Goal: Transaction & Acquisition: Purchase product/service

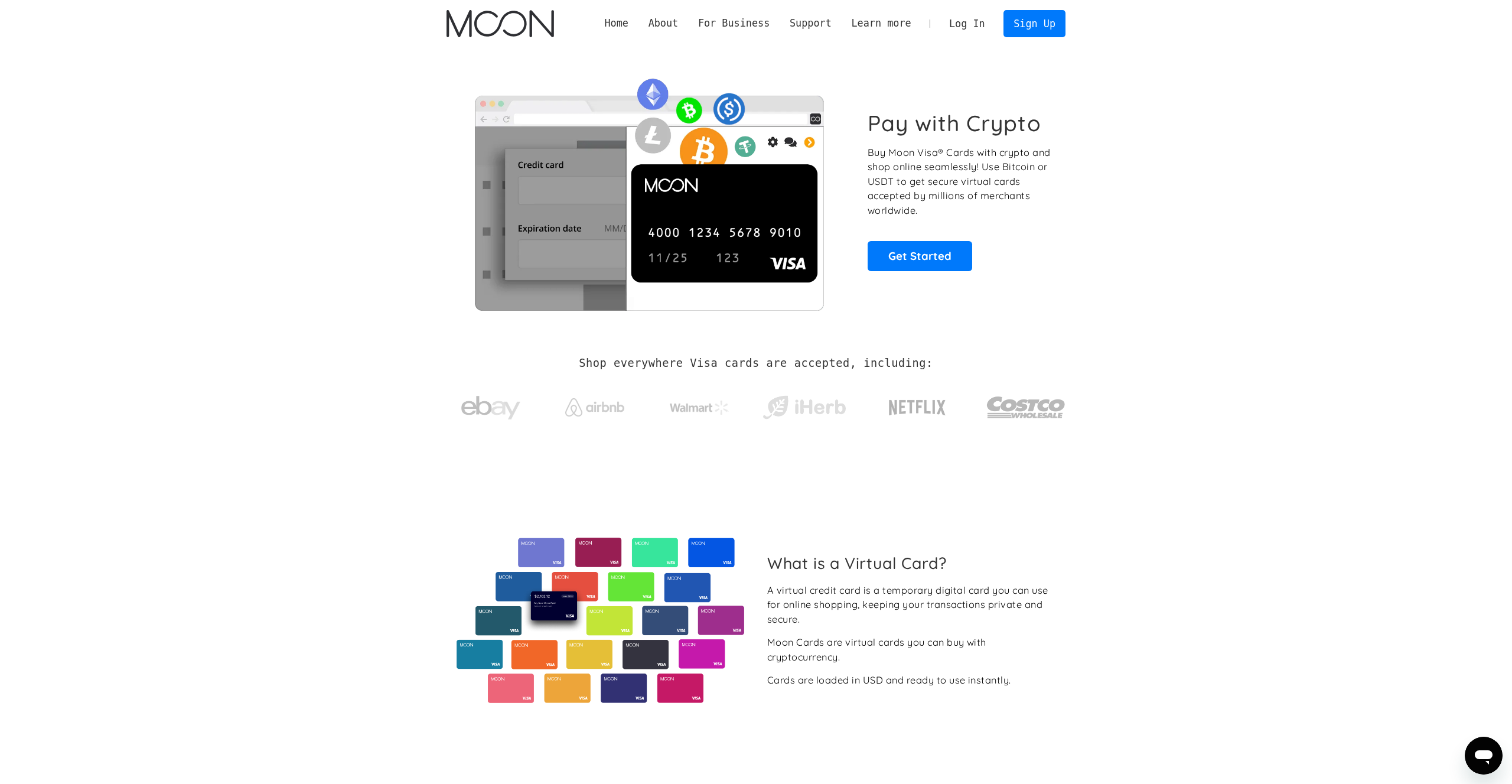
click at [973, 26] on link "Log In" at bounding box center [967, 23] width 56 height 26
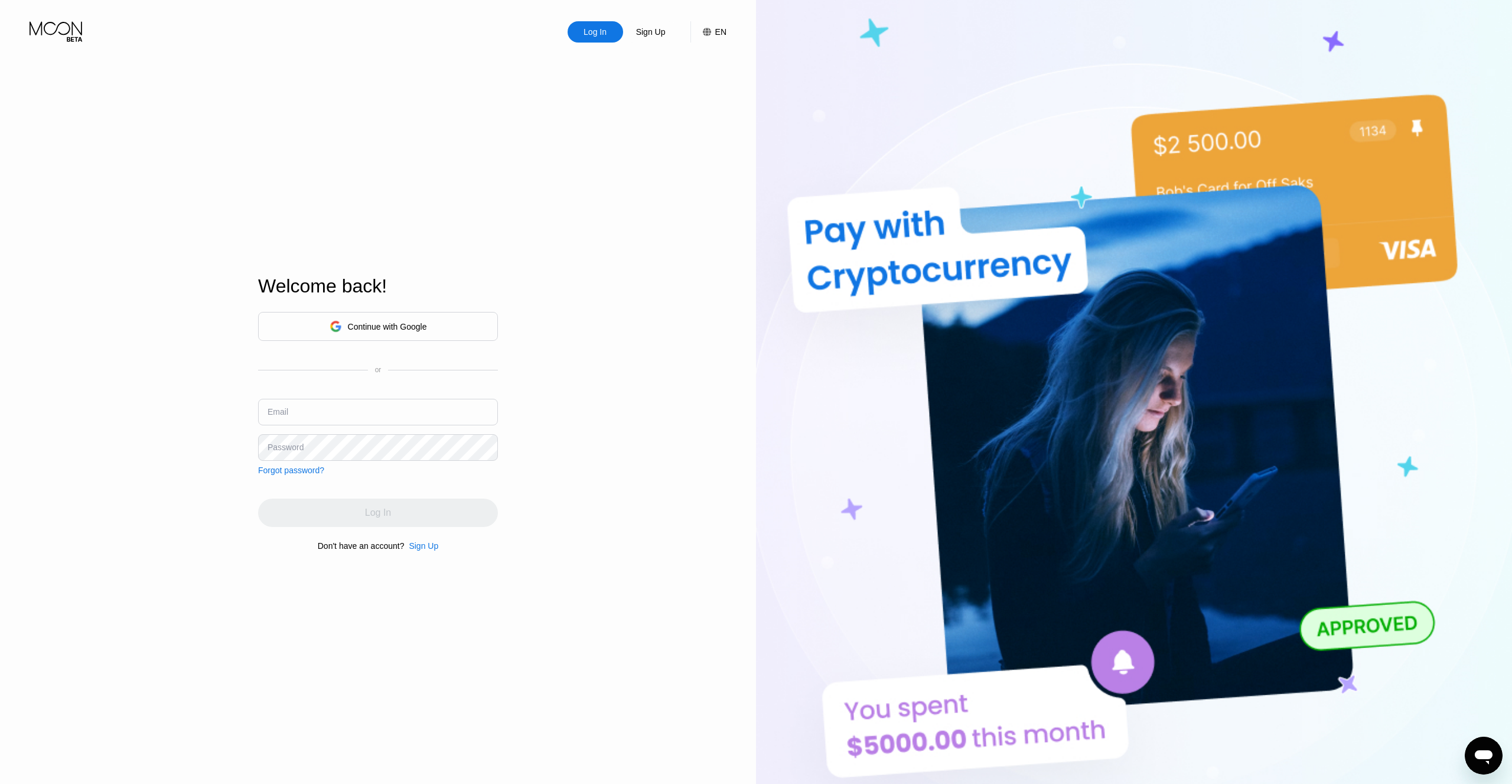
click at [332, 398] on div "Continue with Google or Email Password Forgot password?" at bounding box center [378, 393] width 240 height 163
click at [337, 405] on input "text" at bounding box center [378, 411] width 240 height 26
type input "tothemooncard@hotmail.com"
click at [379, 518] on div "Log In" at bounding box center [377, 512] width 26 height 12
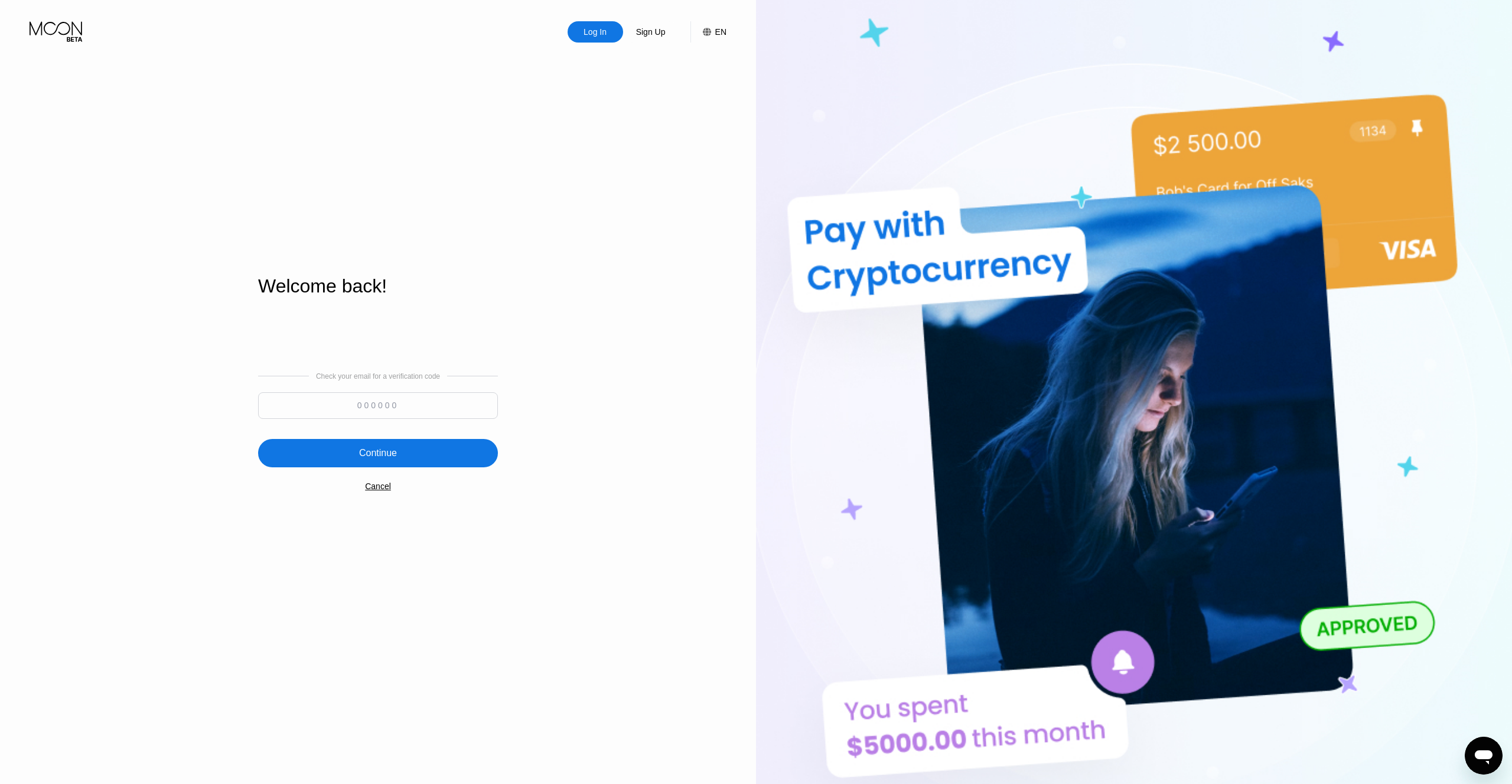
click at [395, 407] on input at bounding box center [378, 405] width 240 height 26
click at [384, 489] on div "Cancel" at bounding box center [377, 486] width 26 height 10
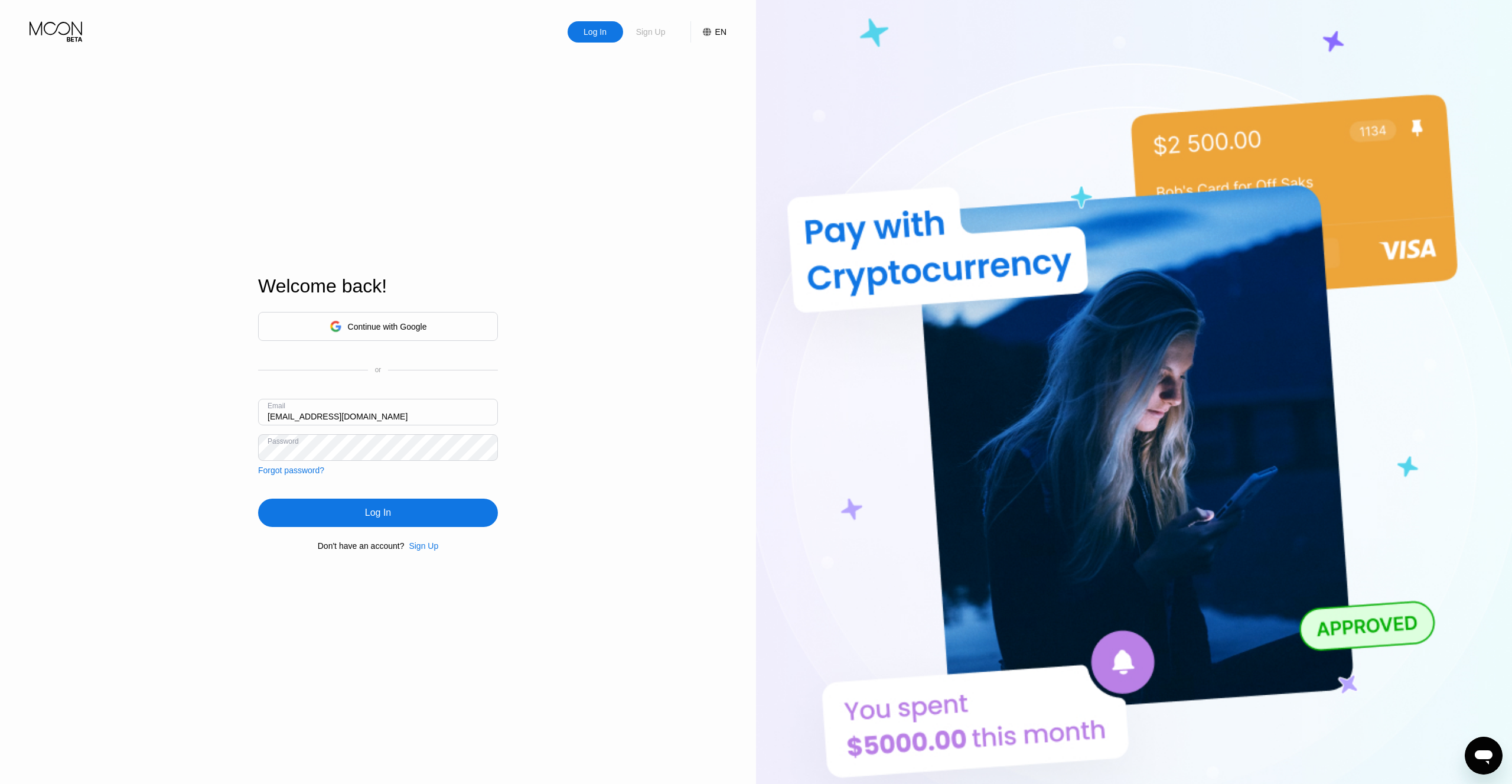
click at [658, 32] on div "Sign Up" at bounding box center [651, 32] width 32 height 12
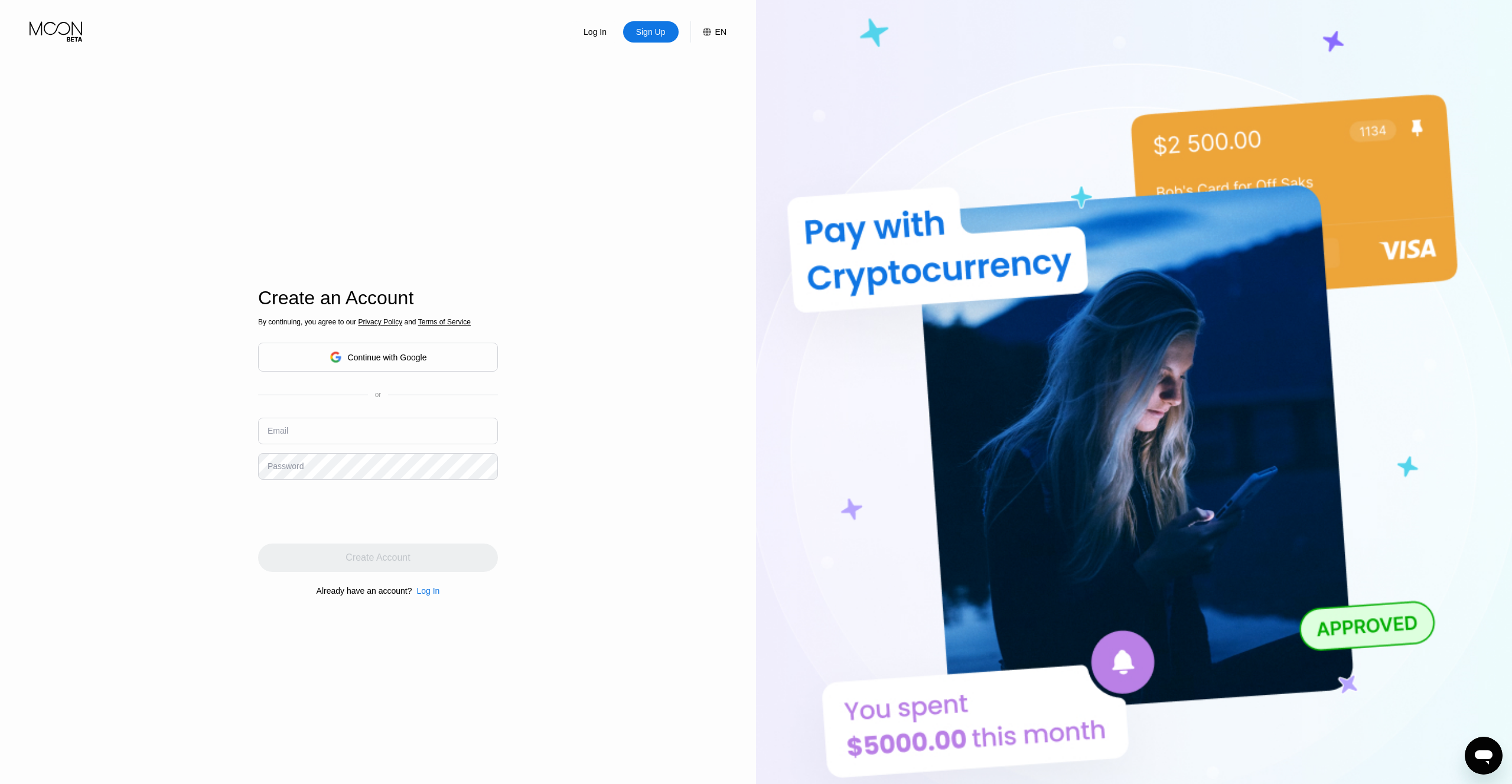
click at [314, 433] on input "text" at bounding box center [378, 431] width 240 height 26
click at [348, 431] on input "text" at bounding box center [378, 431] width 240 height 26
type input "[EMAIL_ADDRESS][DOMAIN_NAME]"
click at [383, 554] on div "Create Account" at bounding box center [378, 557] width 65 height 12
click at [384, 422] on input at bounding box center [378, 431] width 240 height 26
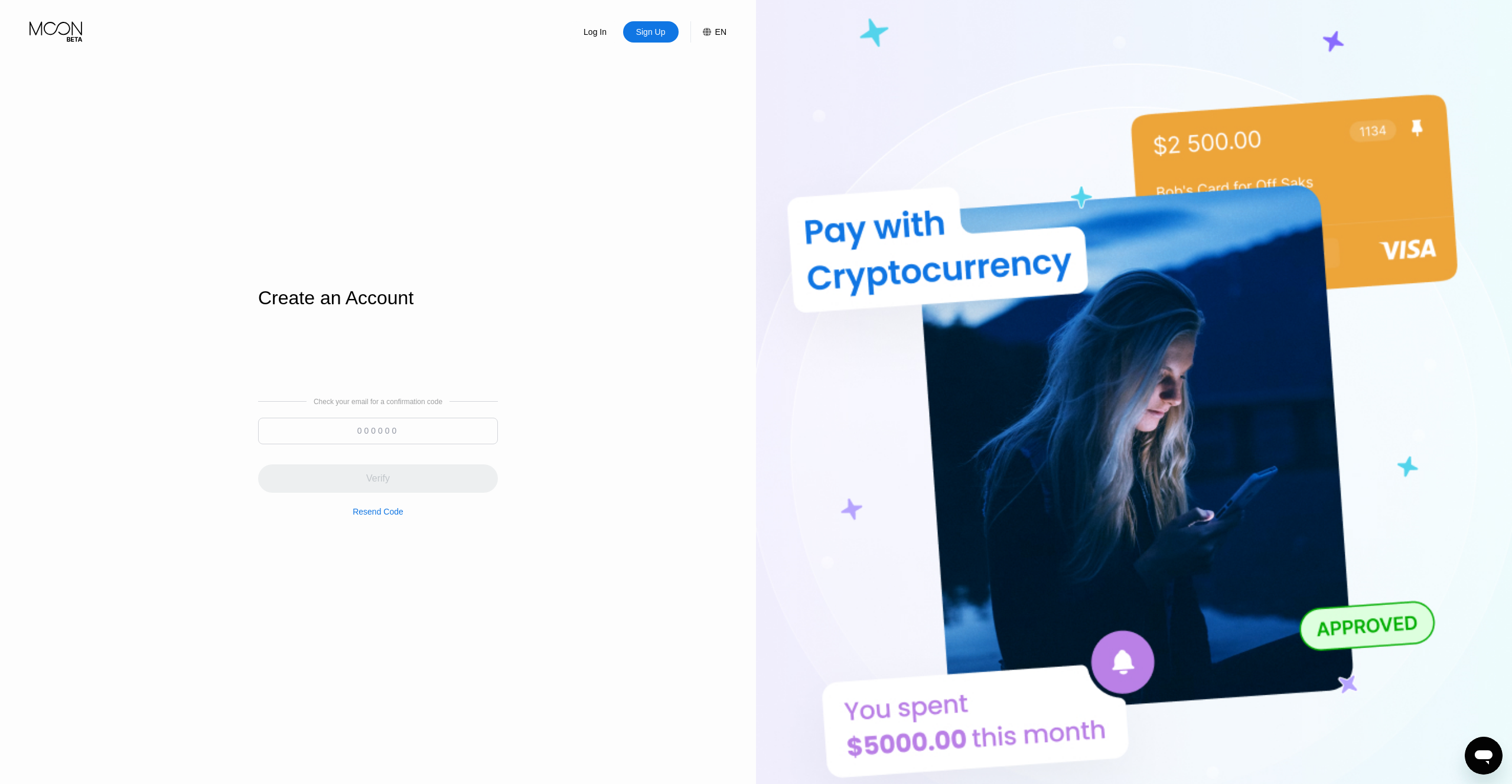
click at [401, 421] on input at bounding box center [378, 431] width 240 height 26
click at [400, 431] on input at bounding box center [378, 431] width 240 height 26
type input "855093"
click at [395, 482] on div "Verify" at bounding box center [378, 479] width 240 height 29
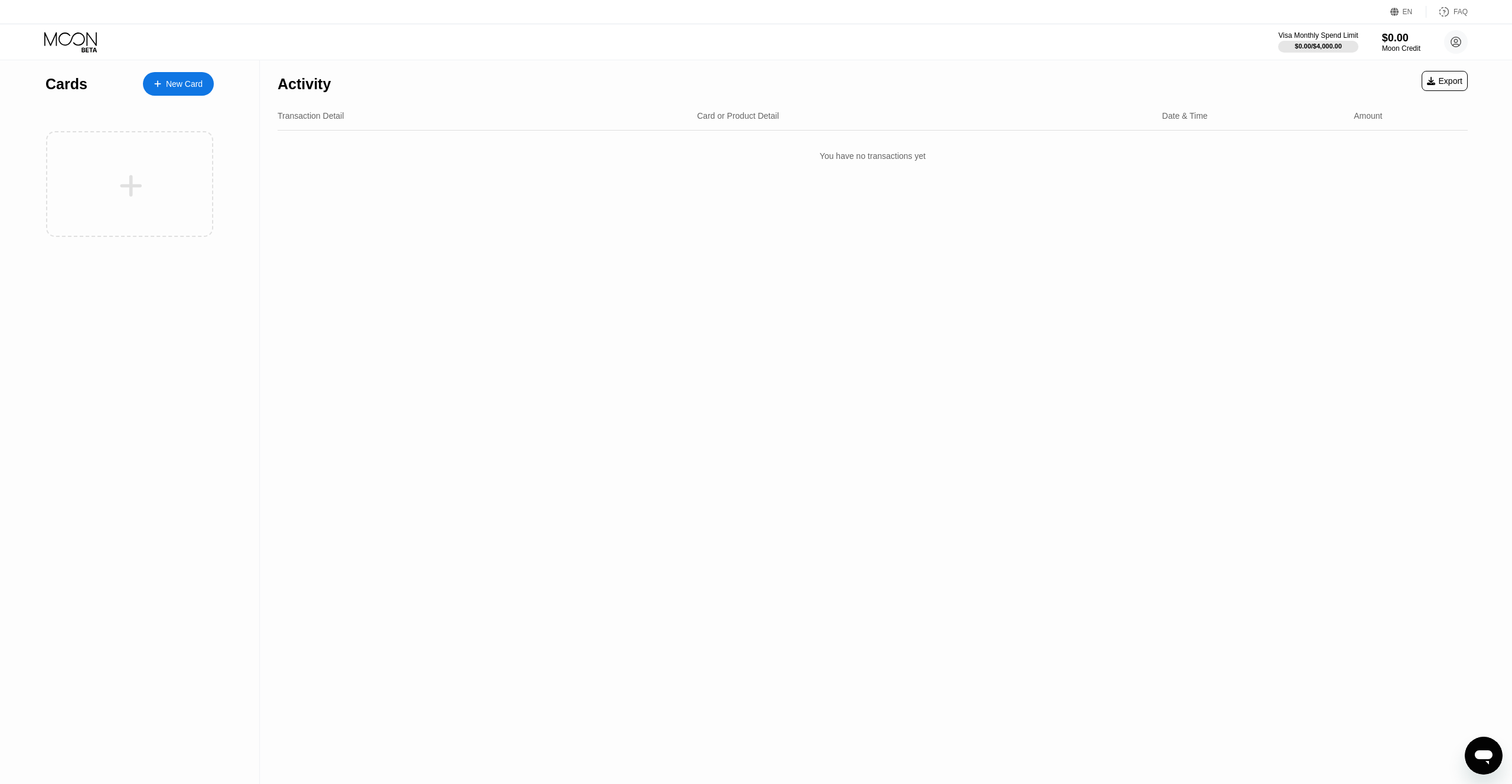
click at [187, 90] on div "New Card" at bounding box center [179, 83] width 71 height 23
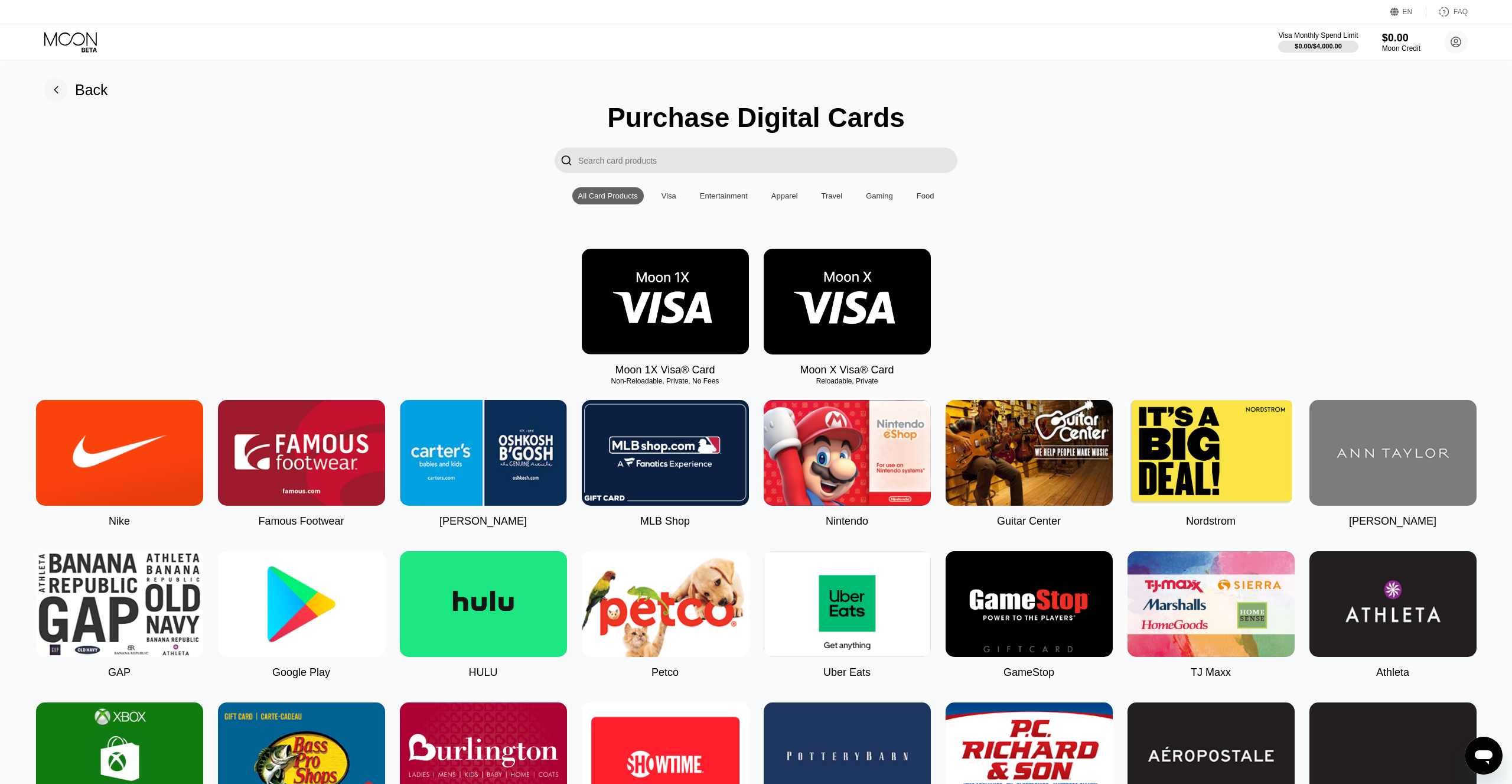
click at [849, 305] on img at bounding box center [847, 301] width 167 height 106
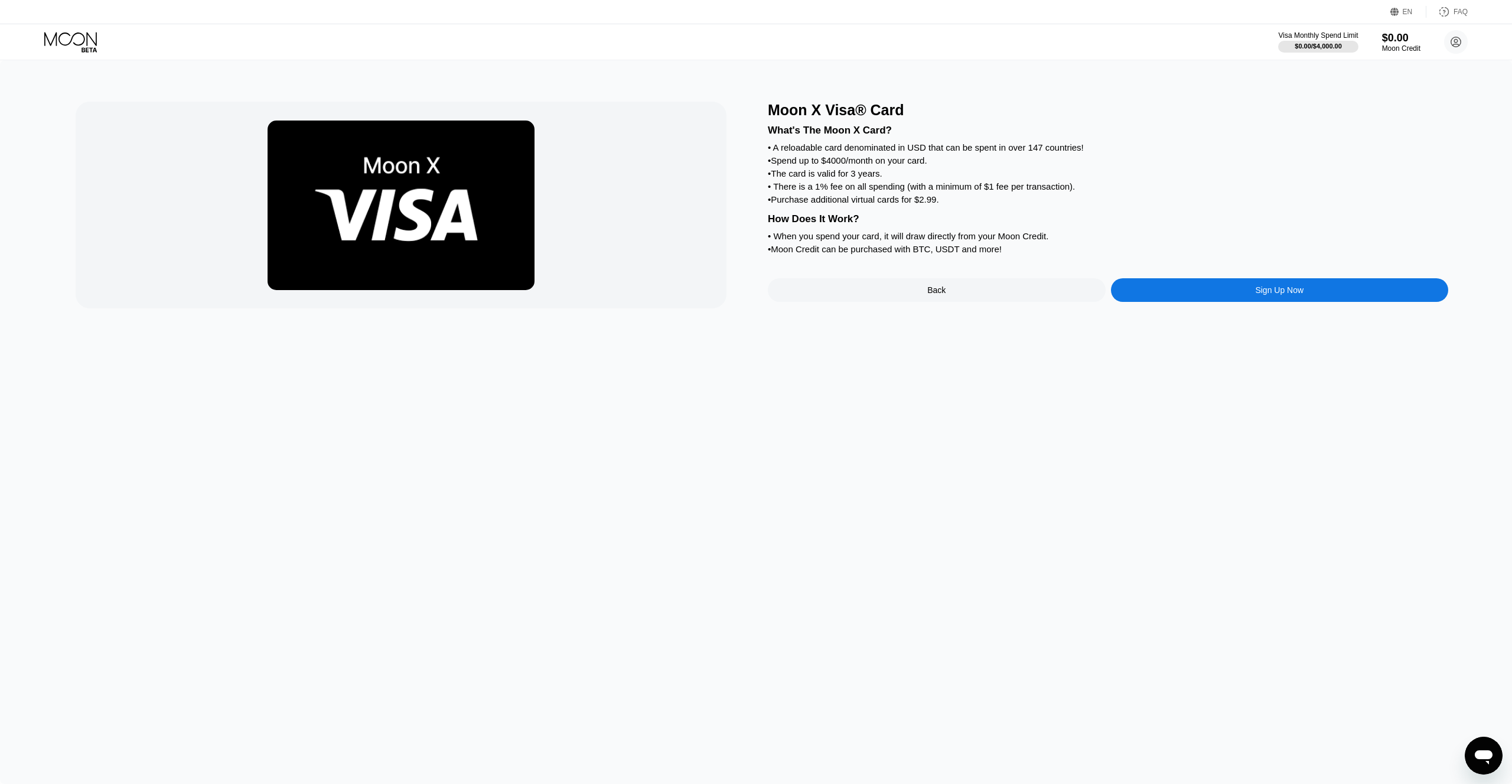
click at [1288, 295] on div "Sign Up Now" at bounding box center [1279, 290] width 49 height 10
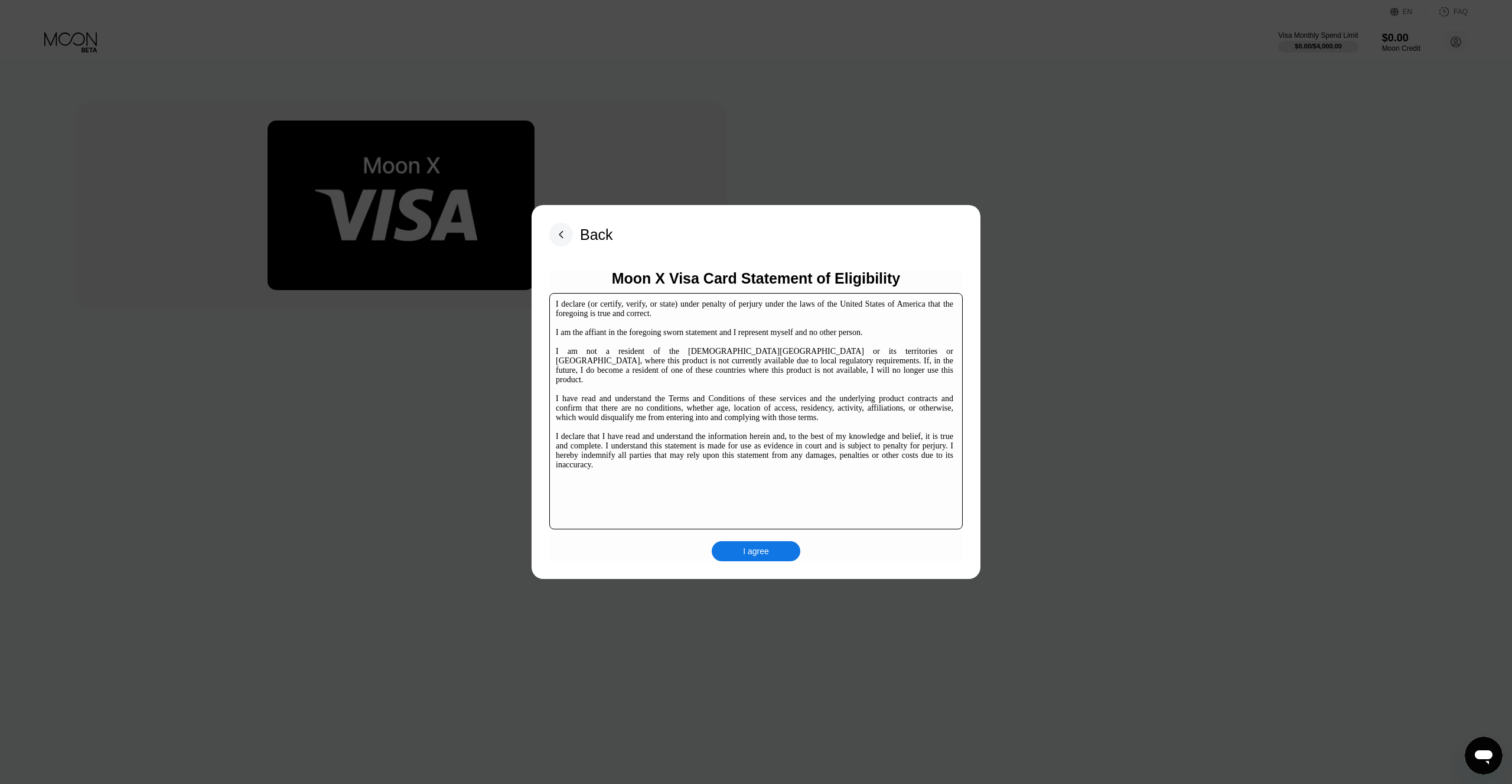
click at [768, 554] on div "I agree" at bounding box center [756, 551] width 26 height 11
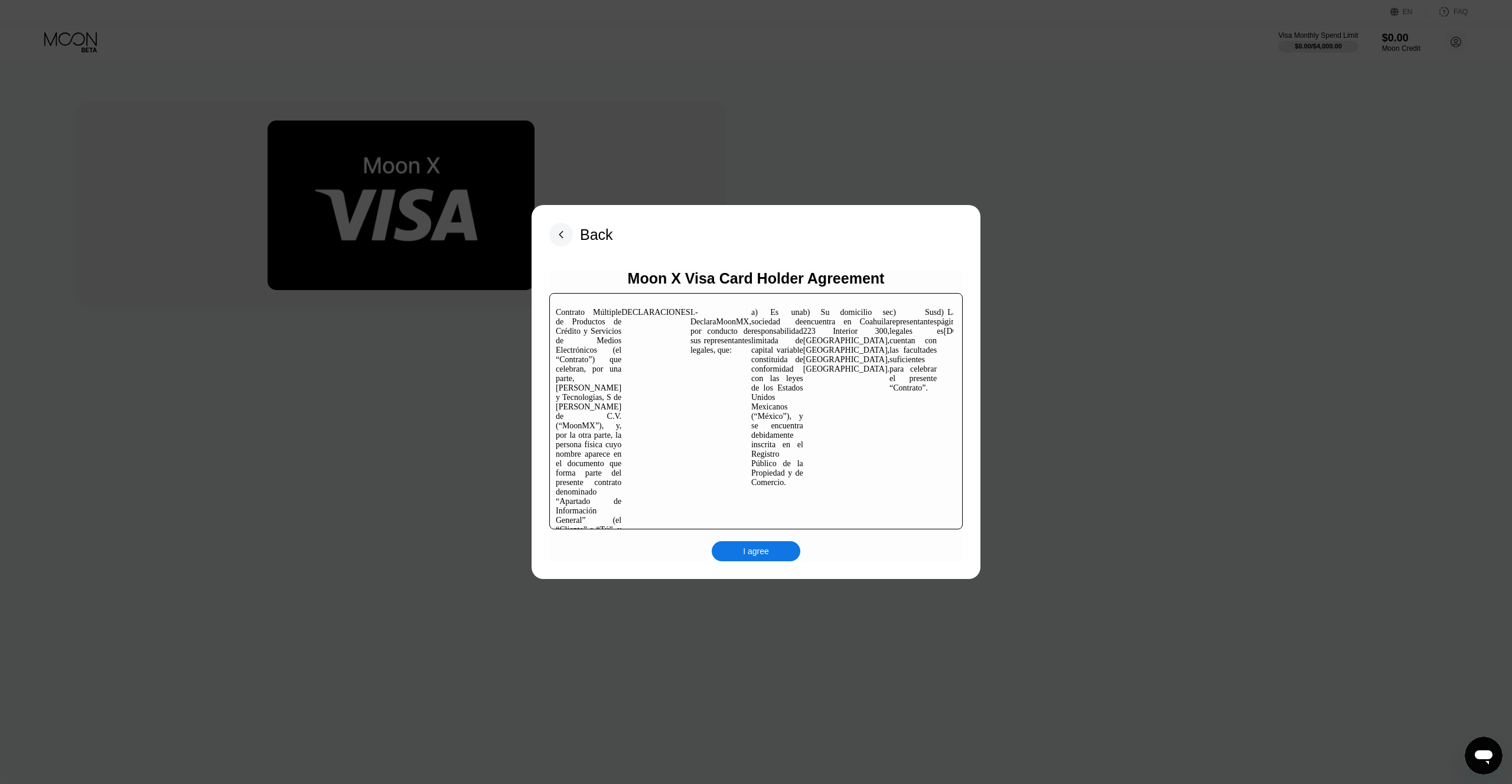
click at [756, 554] on div "I agree" at bounding box center [756, 551] width 26 height 11
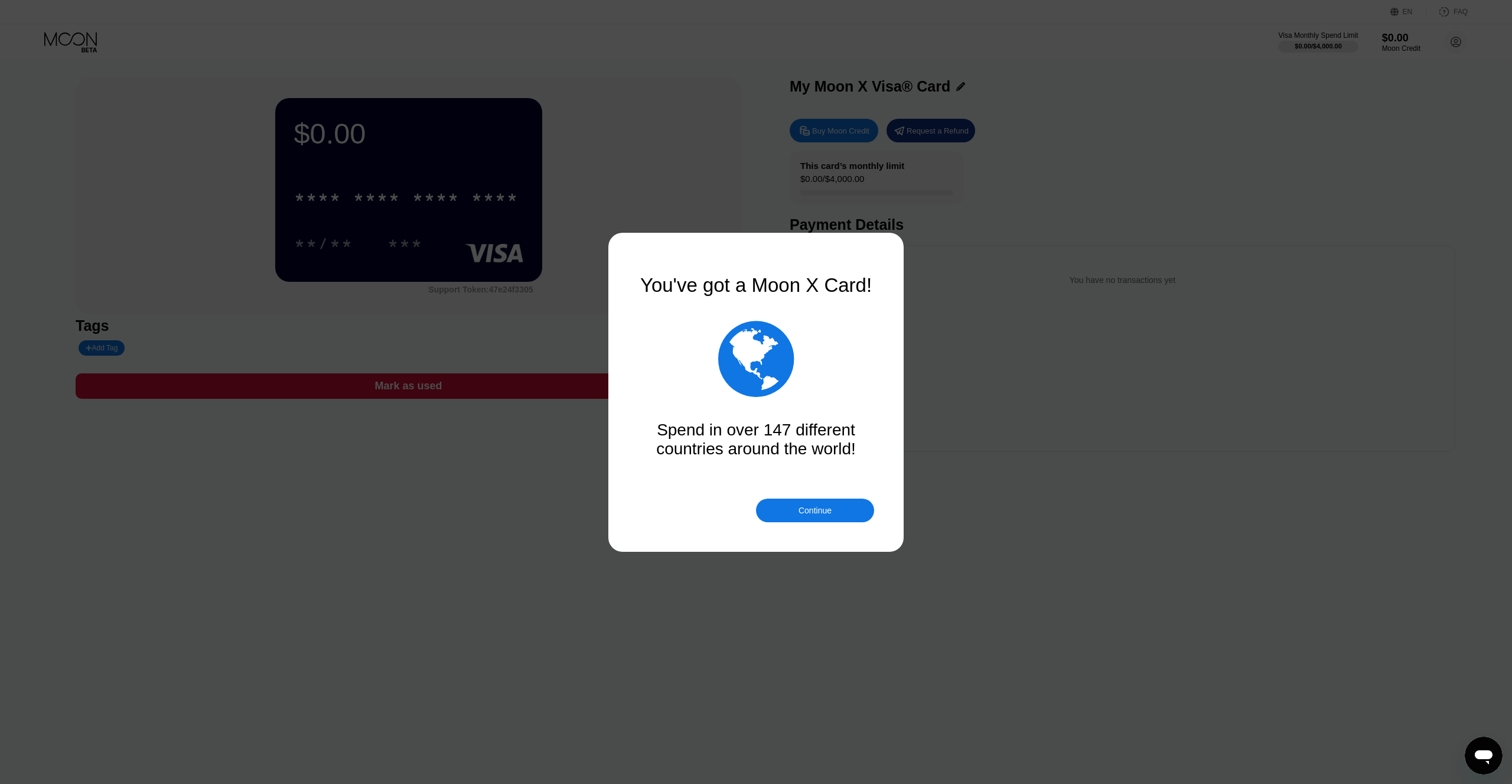
click at [819, 509] on div "Continue" at bounding box center [815, 510] width 33 height 10
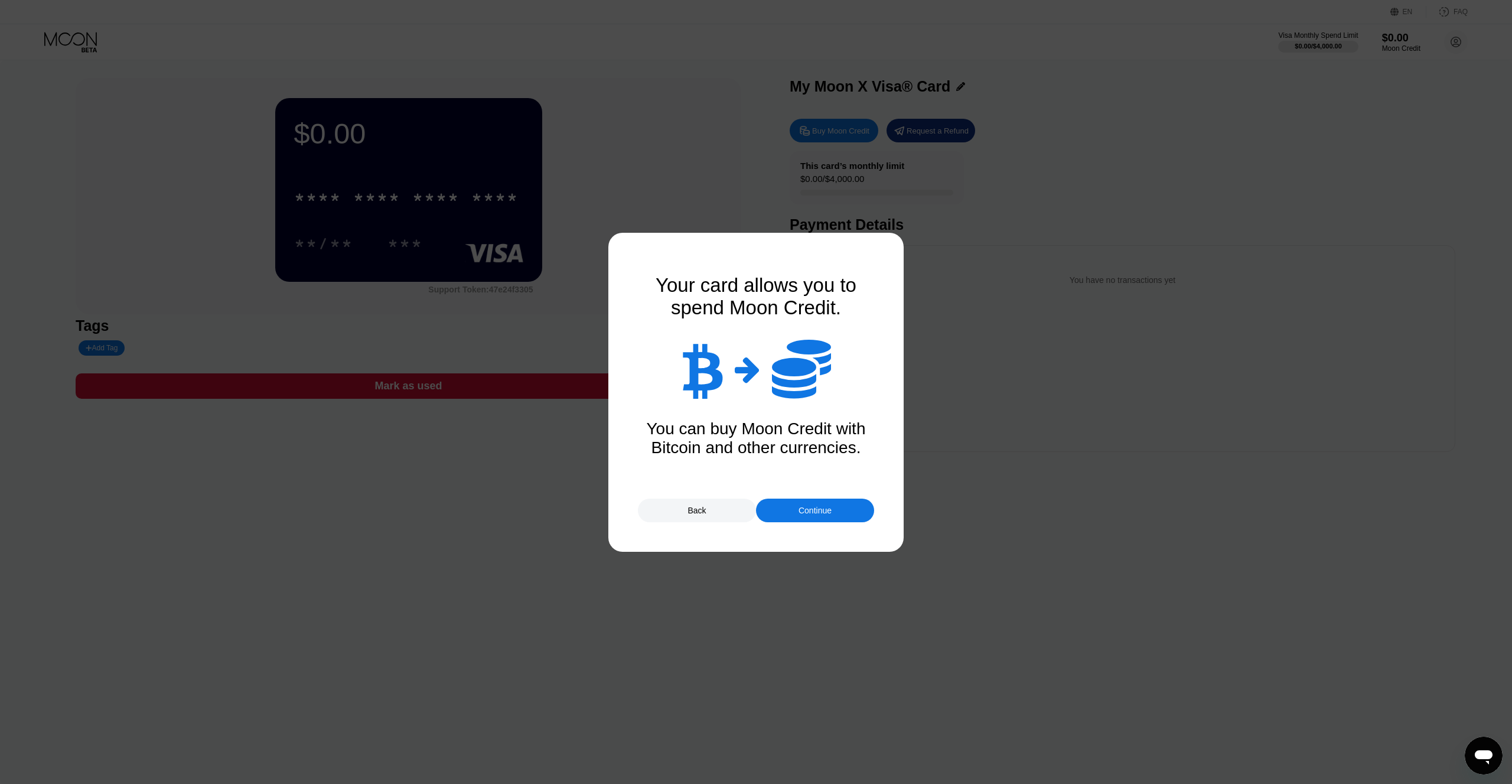
click at [798, 512] on div "Continue" at bounding box center [815, 510] width 33 height 10
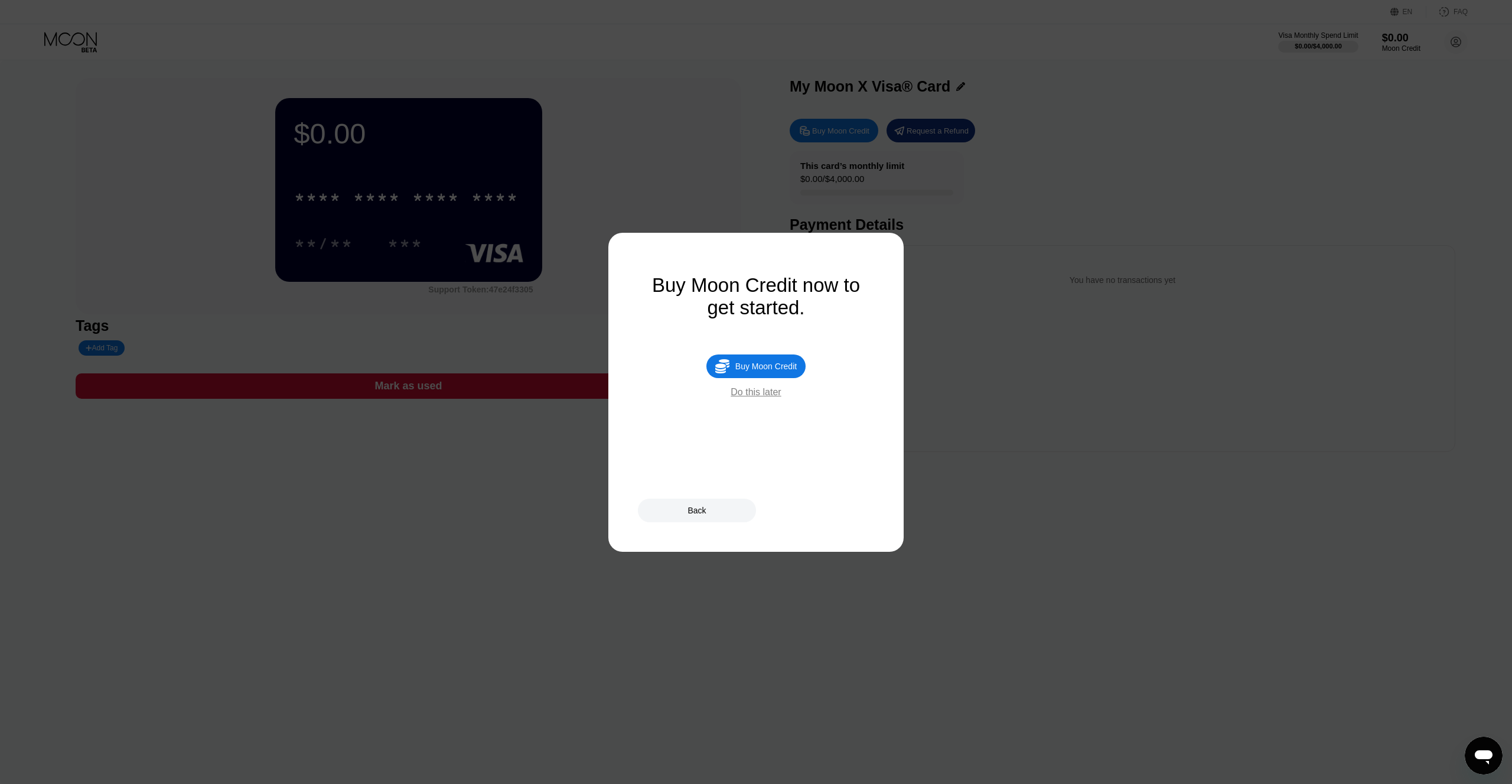
click at [765, 392] on div "Do this later" at bounding box center [756, 392] width 50 height 11
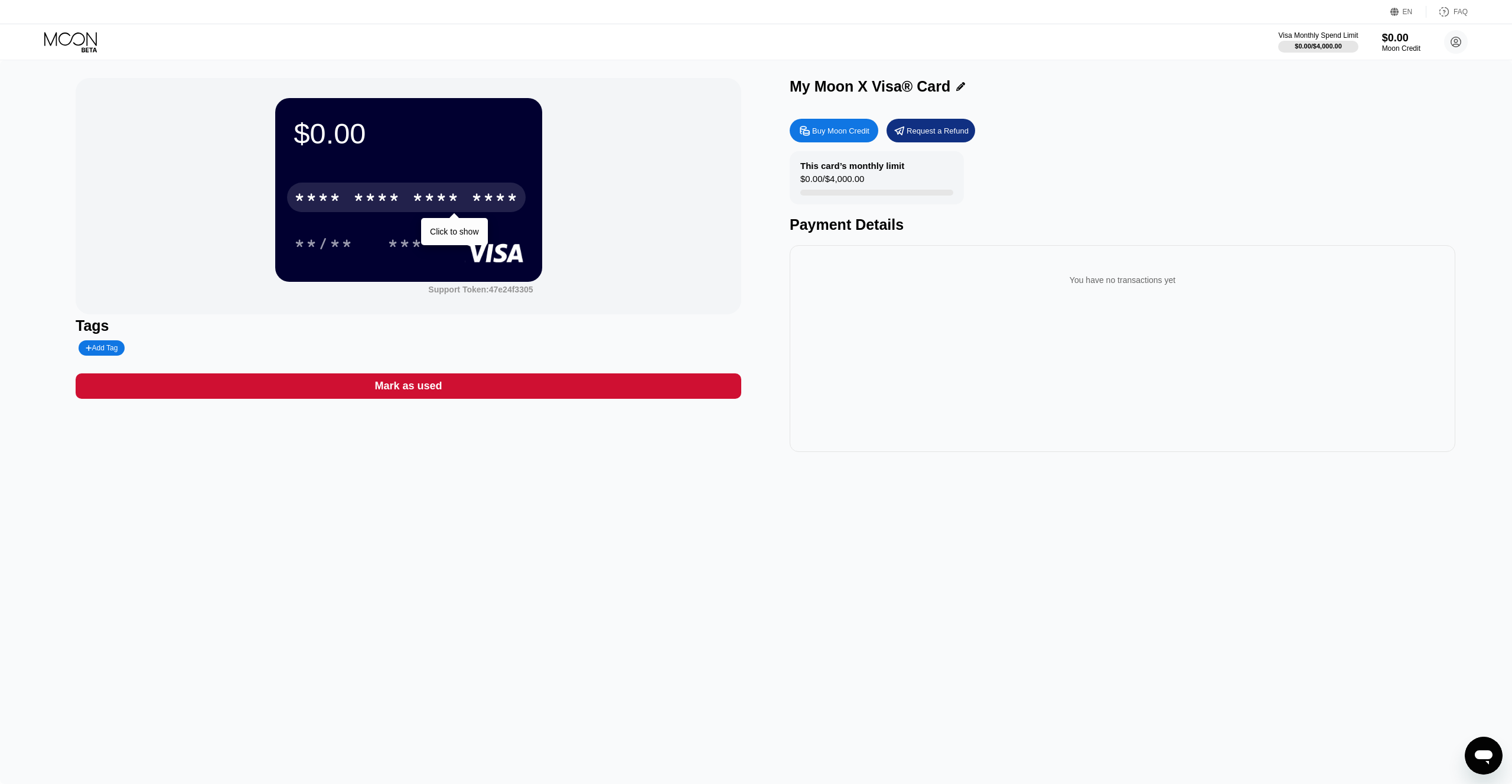
click at [461, 206] on div "* * * * * * * * * * * * ****" at bounding box center [407, 197] width 239 height 29
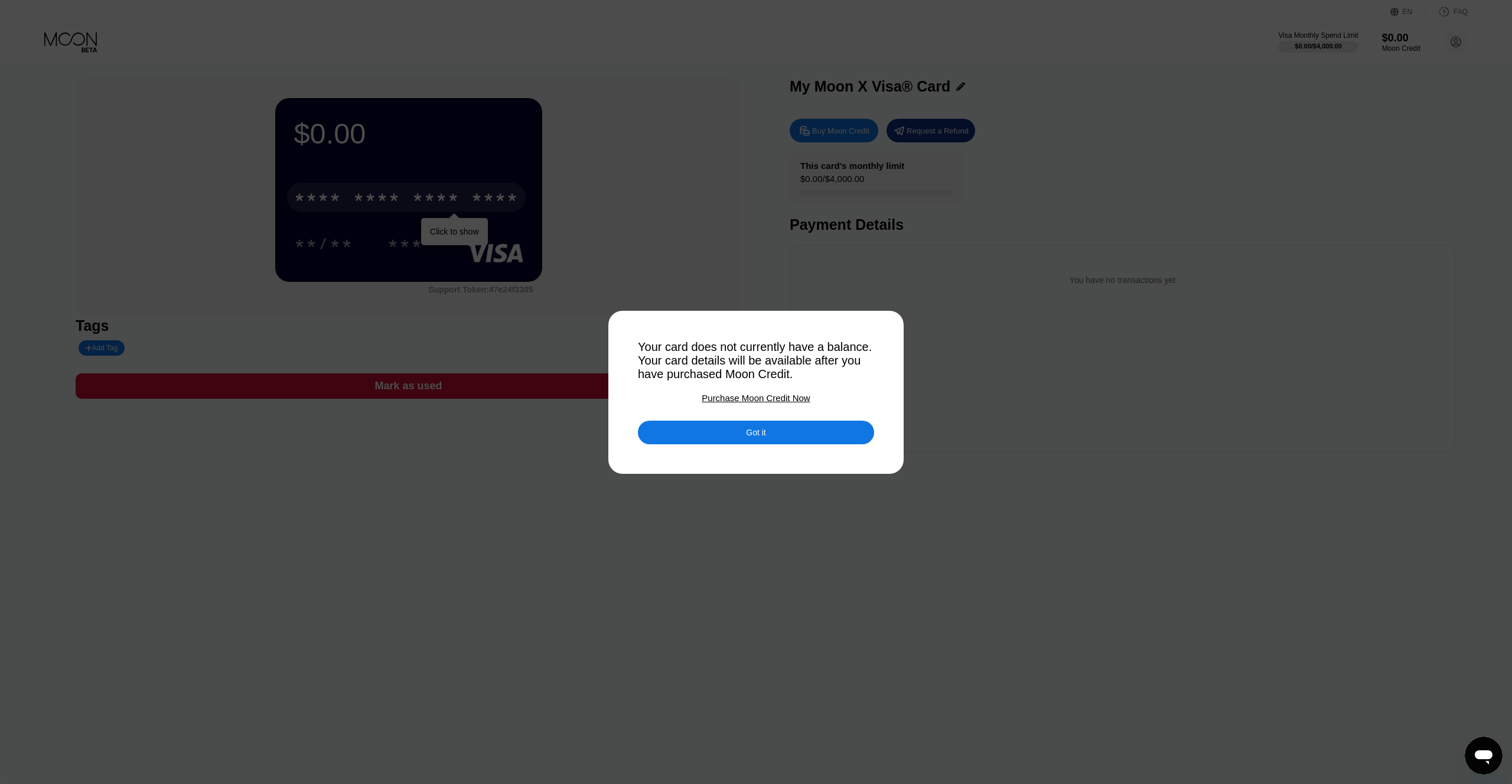
click at [796, 434] on div "Got it" at bounding box center [756, 431] width 236 height 23
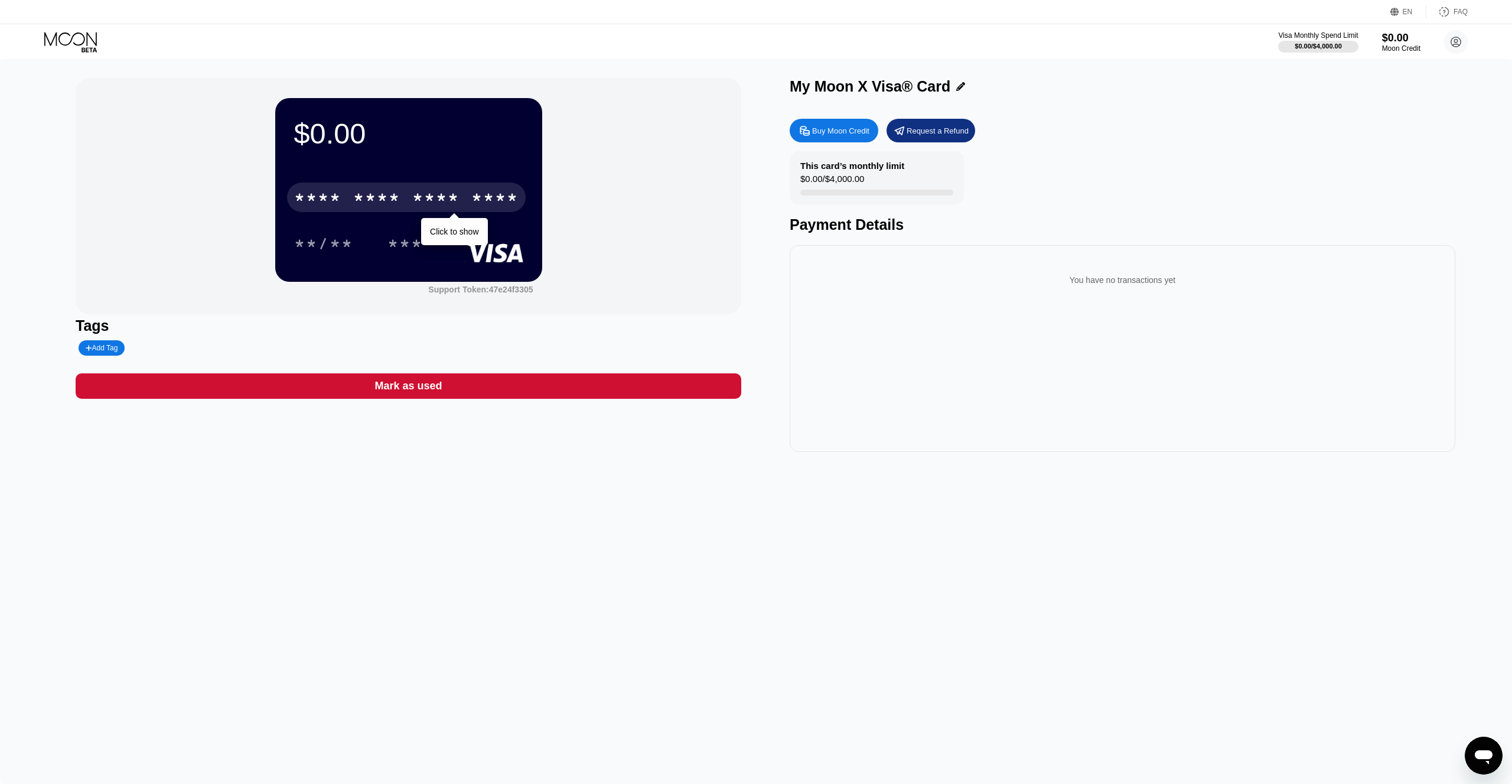
click at [843, 137] on div "Buy Moon Credit" at bounding box center [834, 130] width 89 height 23
type input "0"
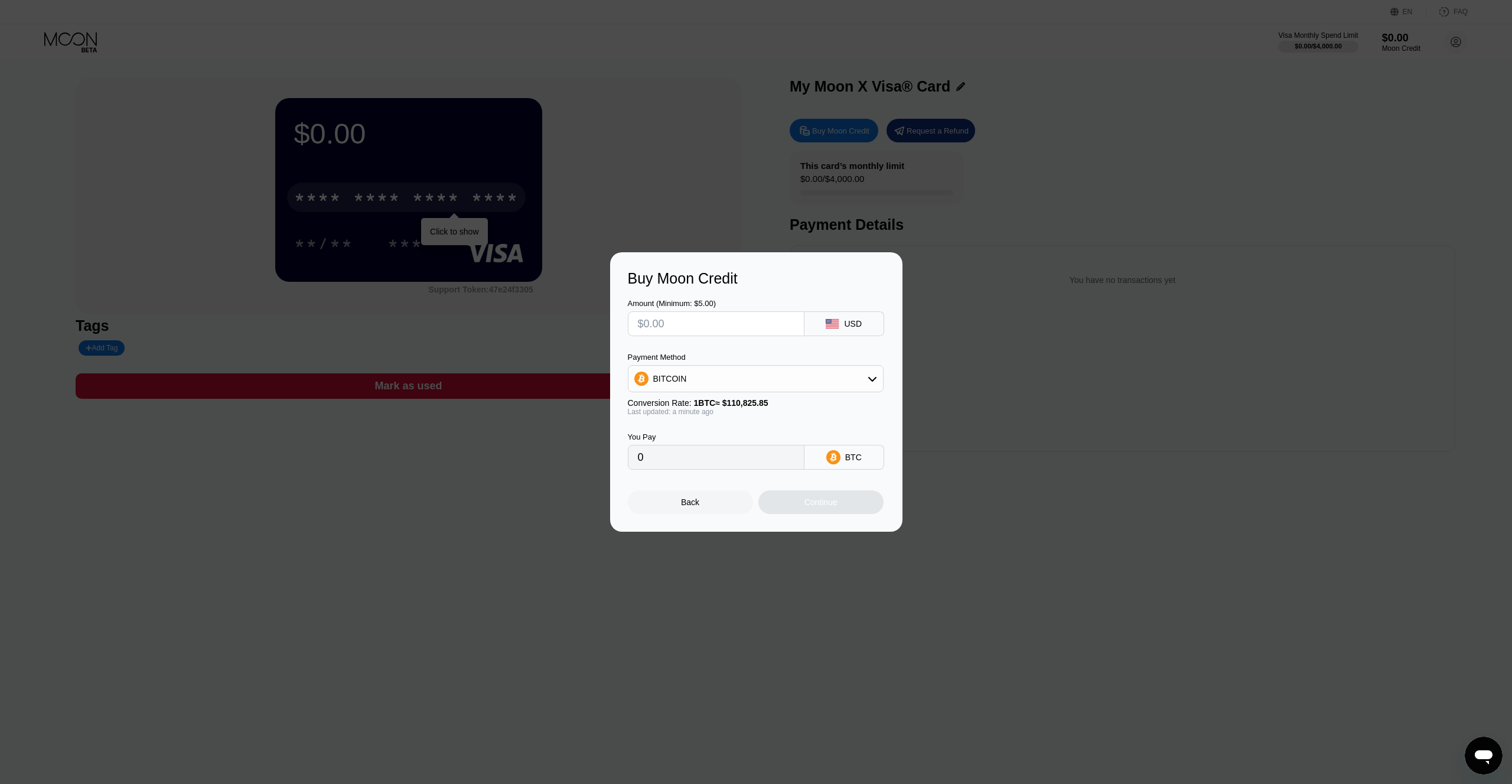
click at [747, 326] on input "text" at bounding box center [716, 323] width 157 height 23
type input "$90"
type input "0.00081209"
type input "$90"
click at [738, 379] on div "BITCOIN" at bounding box center [756, 378] width 254 height 23
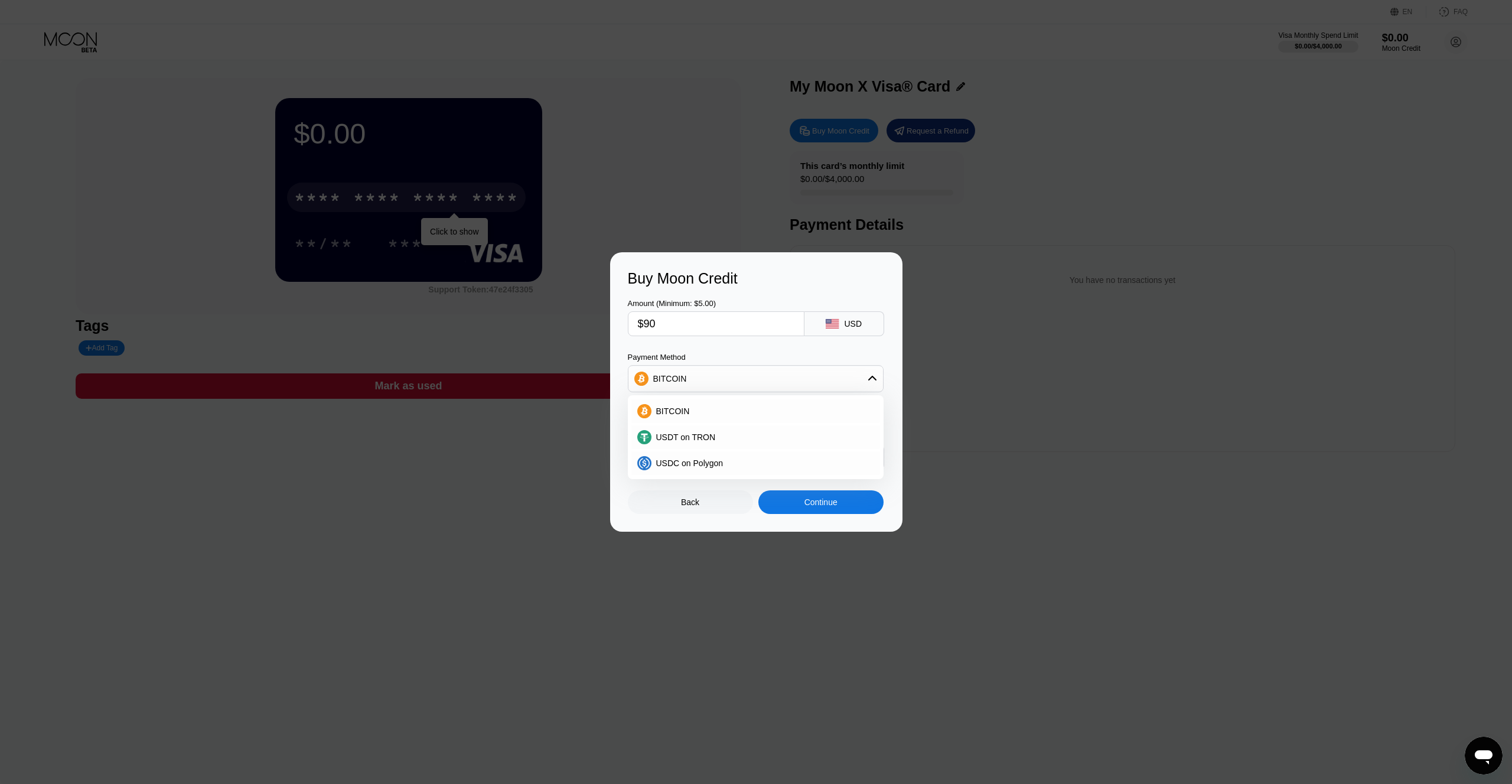
click at [738, 378] on div "BITCOIN" at bounding box center [756, 378] width 254 height 23
click at [818, 506] on div "Continue" at bounding box center [821, 501] width 125 height 23
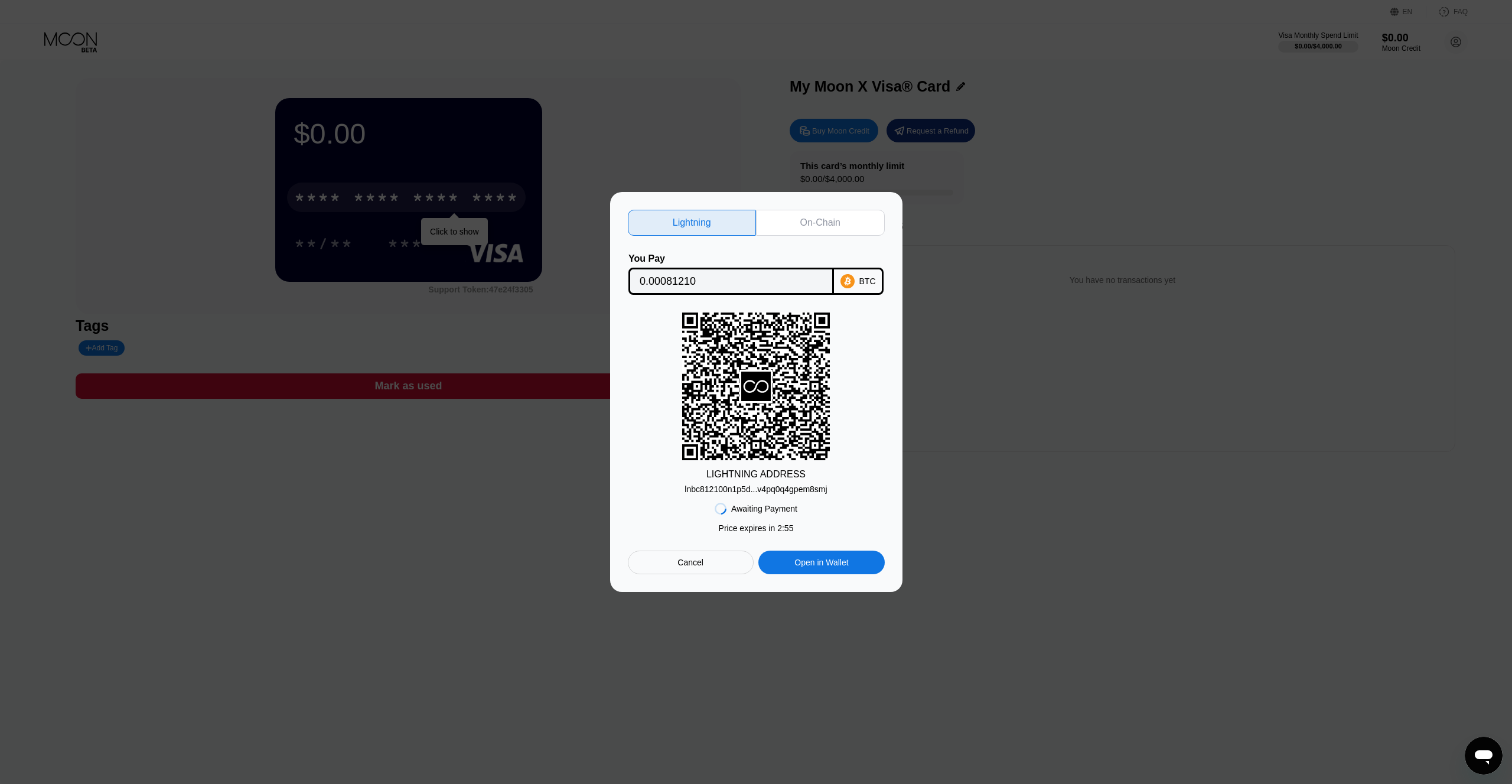
click at [815, 225] on div "On-Chain" at bounding box center [821, 223] width 41 height 12
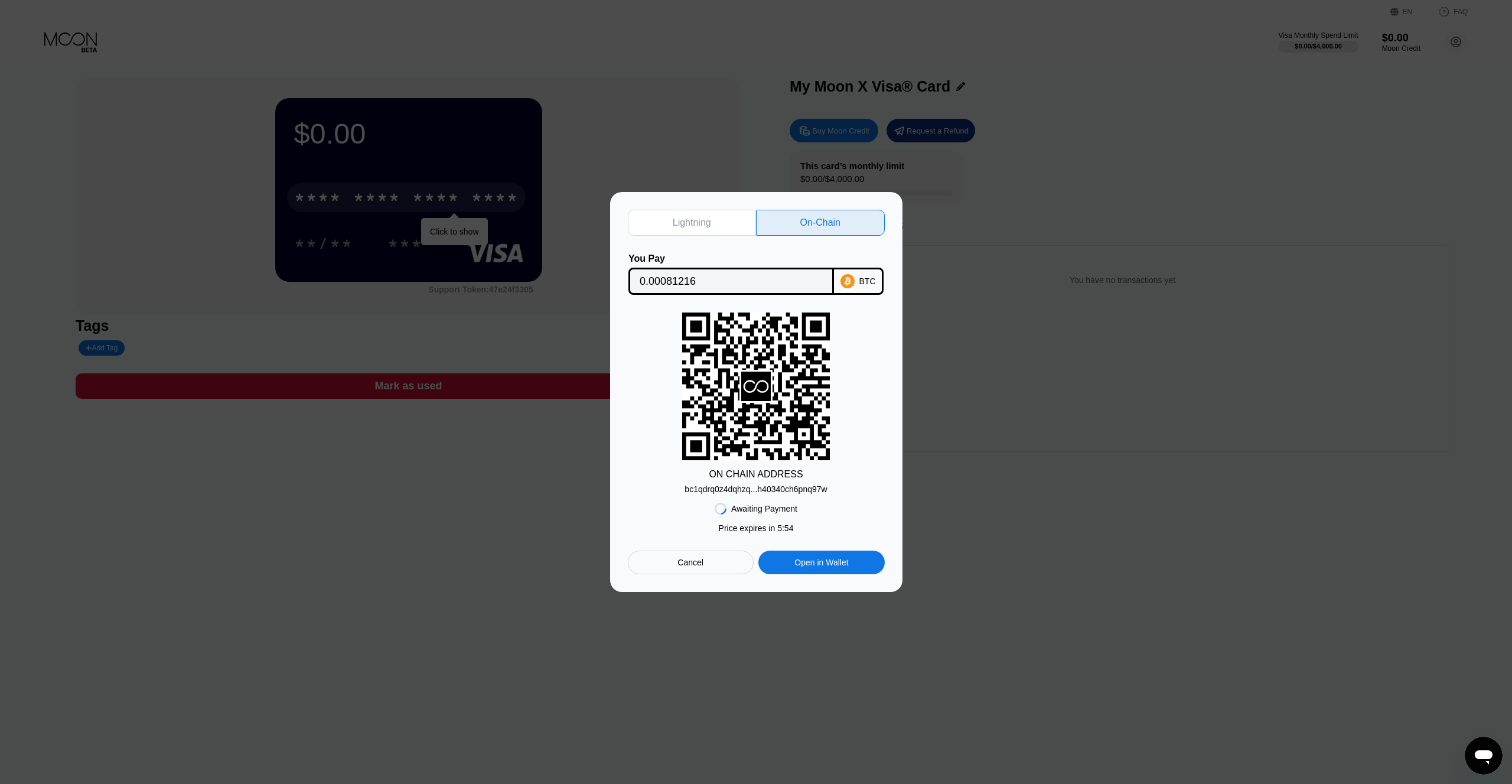
click at [702, 229] on div "Lightning" at bounding box center [693, 222] width 129 height 26
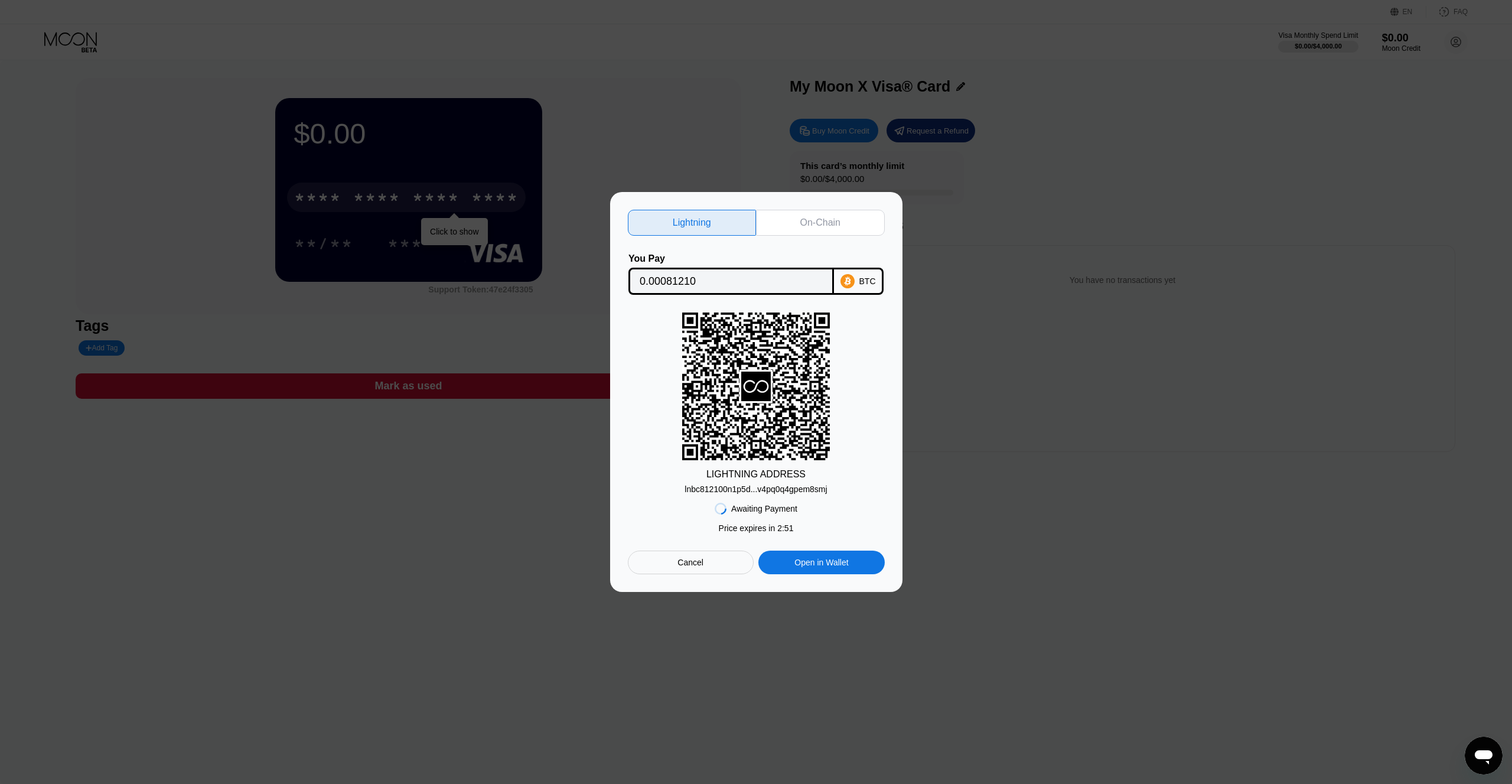
click at [792, 221] on div "On-Chain" at bounding box center [821, 222] width 129 height 26
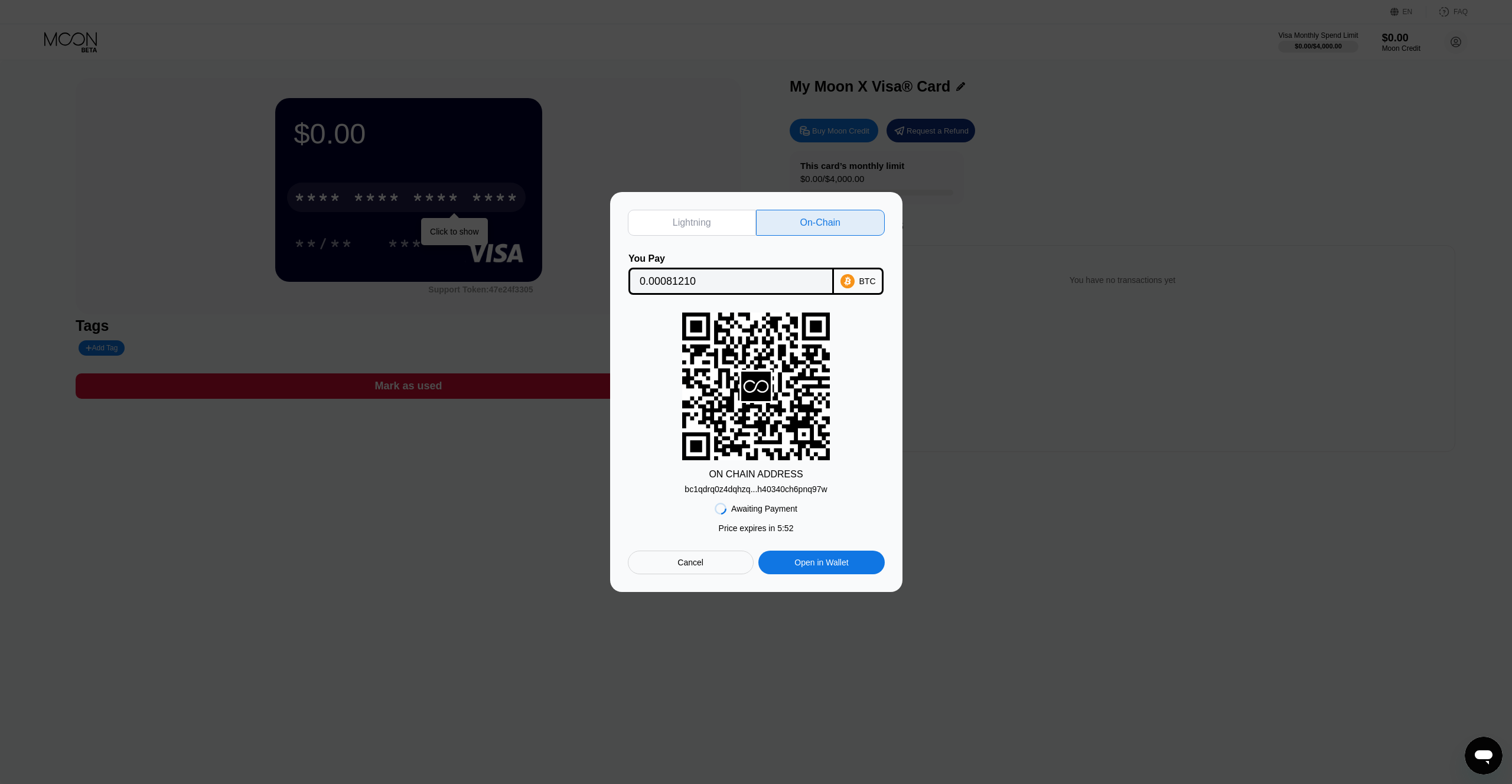
type input "0.00081216"
click at [827, 565] on div "Open in Wallet" at bounding box center [822, 562] width 54 height 11
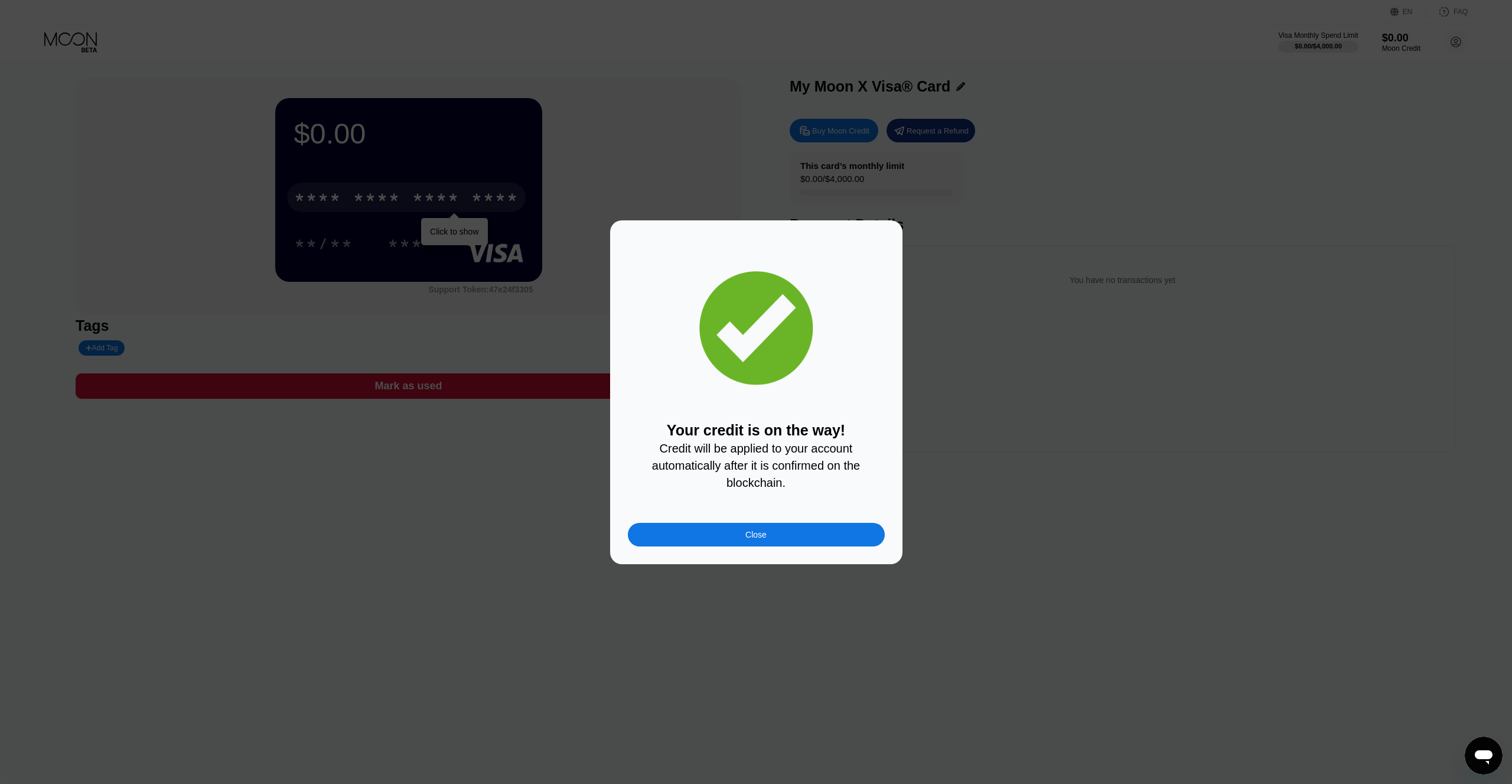
click at [780, 533] on div "Close" at bounding box center [756, 534] width 257 height 23
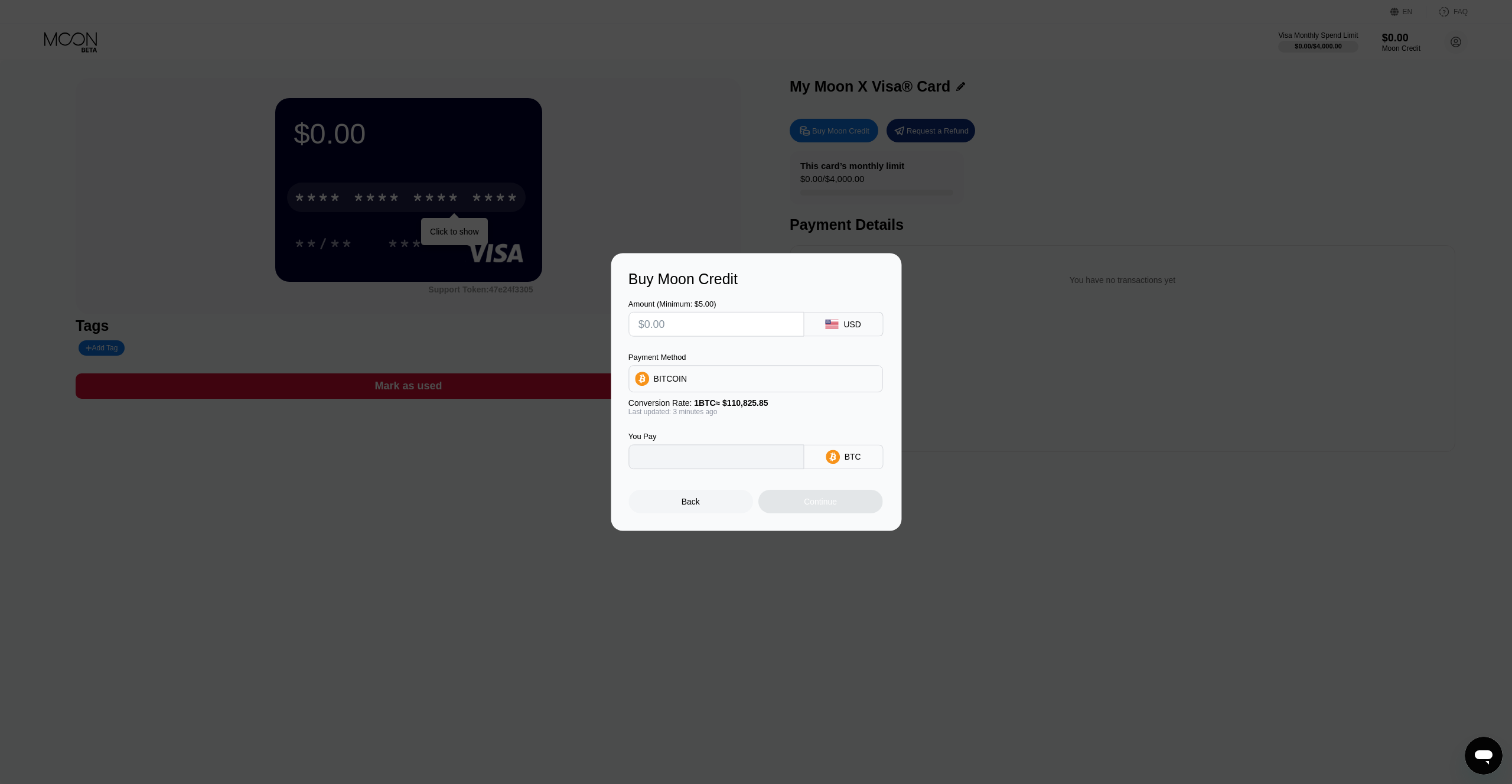
type input "0"
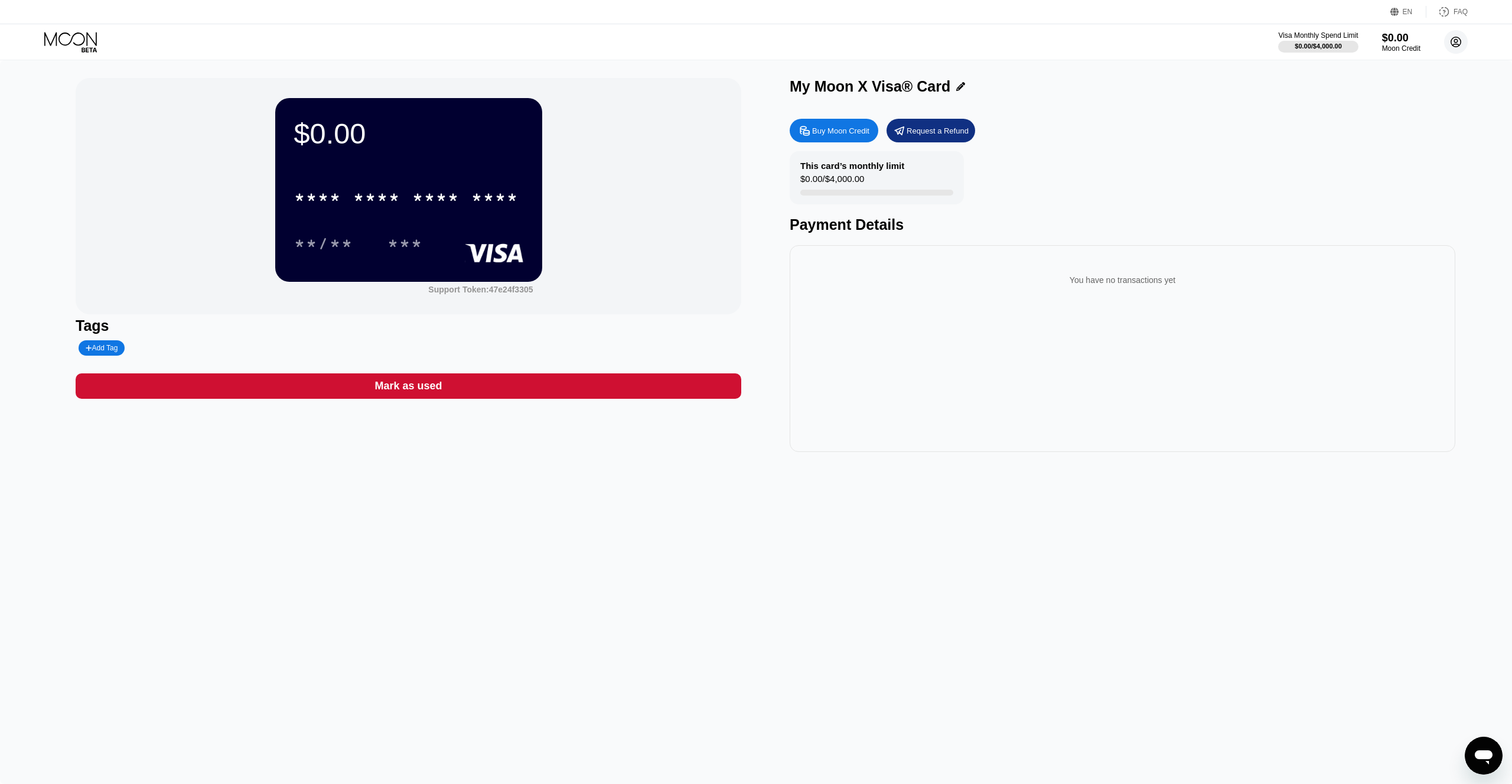
click at [1462, 47] on circle at bounding box center [1456, 41] width 23 height 23
click at [1396, 107] on div " Home" at bounding box center [1403, 110] width 113 height 14
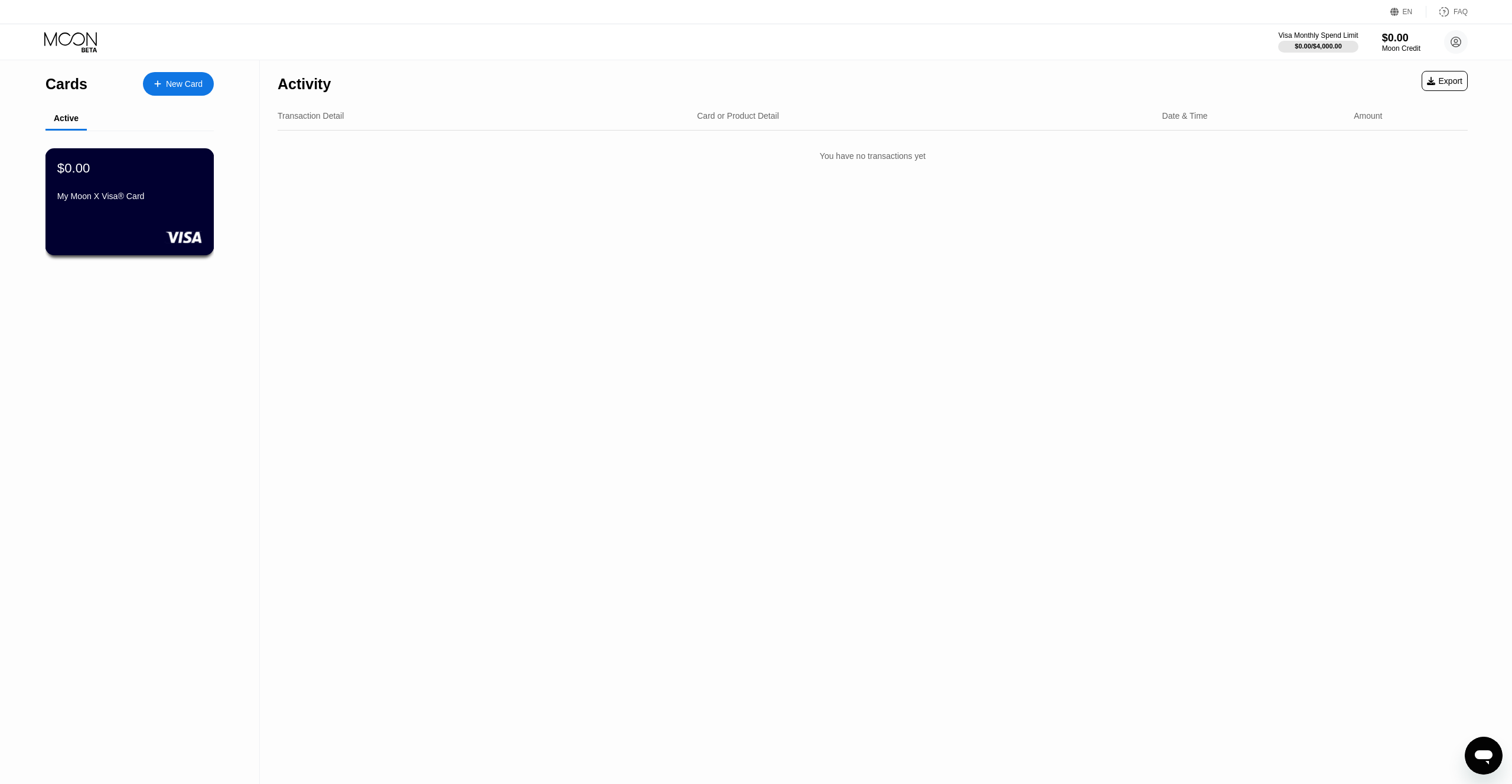
click at [151, 198] on div "My Moon X Visa® Card" at bounding box center [129, 196] width 145 height 10
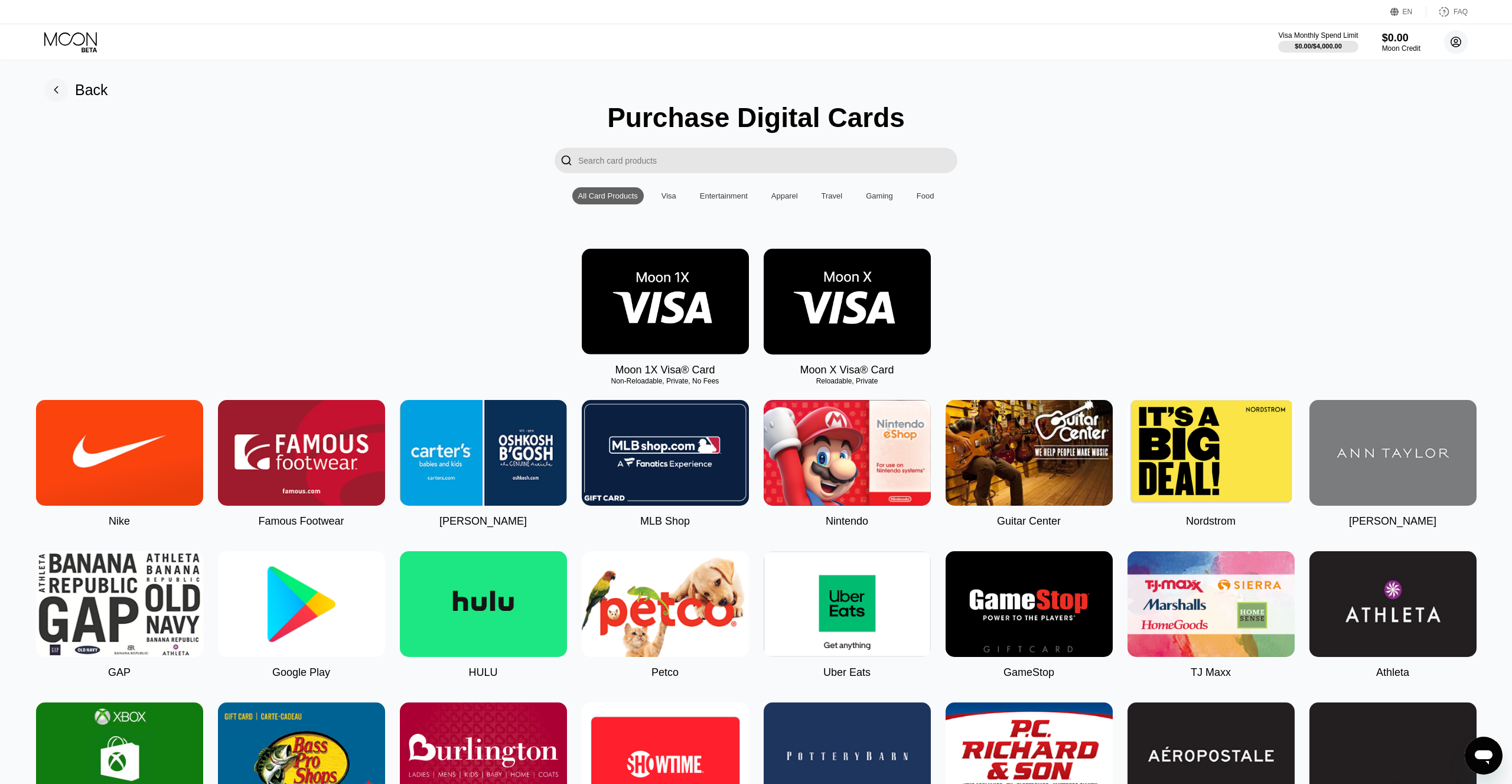
click at [1466, 41] on circle at bounding box center [1456, 41] width 23 height 23
click at [1387, 106] on div "Home" at bounding box center [1378, 110] width 22 height 10
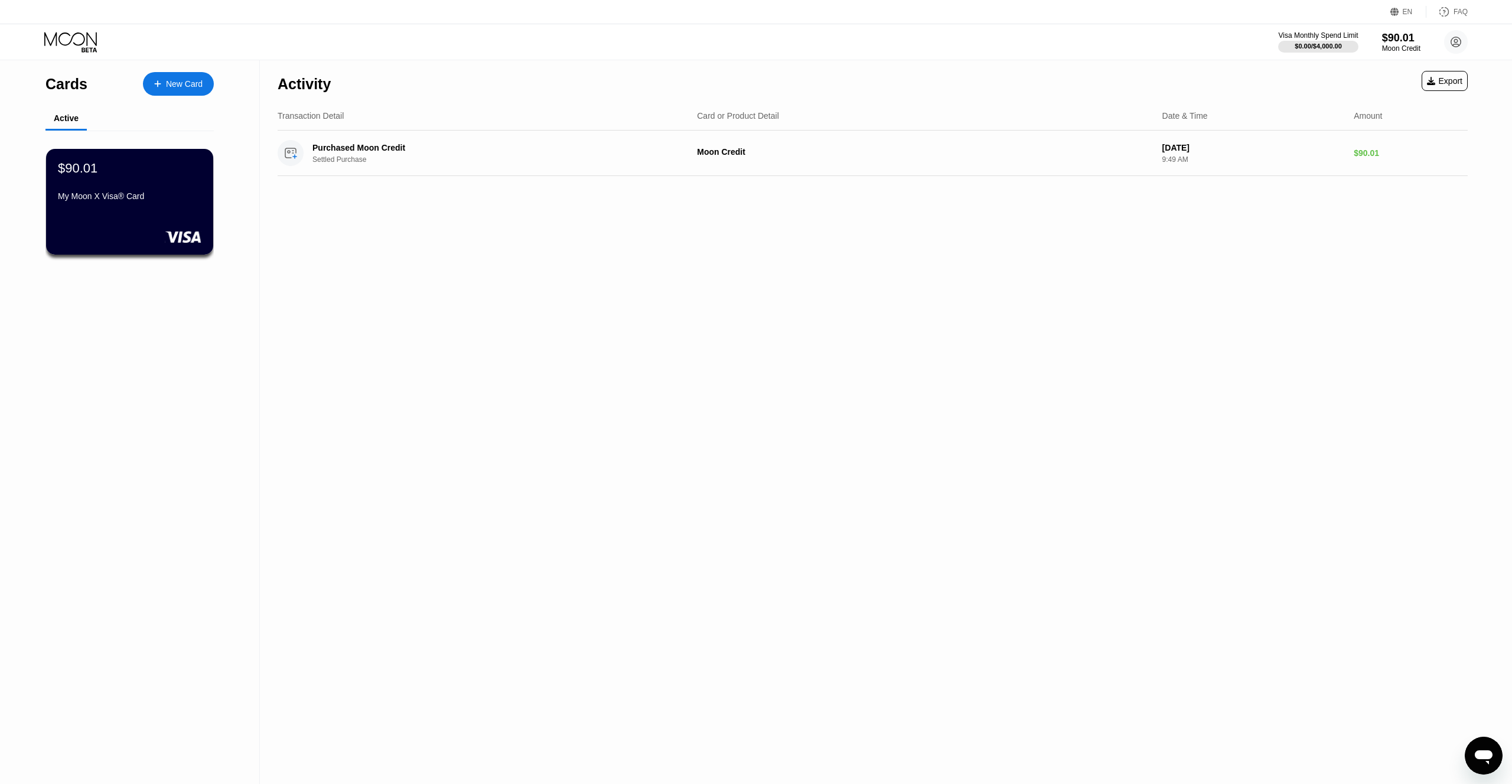
drag, startPoint x: 648, startPoint y: 392, endPoint x: 651, endPoint y: 386, distance: 6.7
click at [648, 392] on div "Activity Export Transaction Detail Card or Product Detail Date & Time Amount Pu…" at bounding box center [872, 422] width 1225 height 723
click at [416, 160] on div "Settled Purchase" at bounding box center [497, 159] width 369 height 8
drag, startPoint x: 1106, startPoint y: 161, endPoint x: 1115, endPoint y: 163, distance: 9.2
click at [1108, 161] on div "Purchased Moon Credit Settled Purchase Moon Credit Sep 25, 2025 9:49 AM $90.01" at bounding box center [873, 153] width 1190 height 46
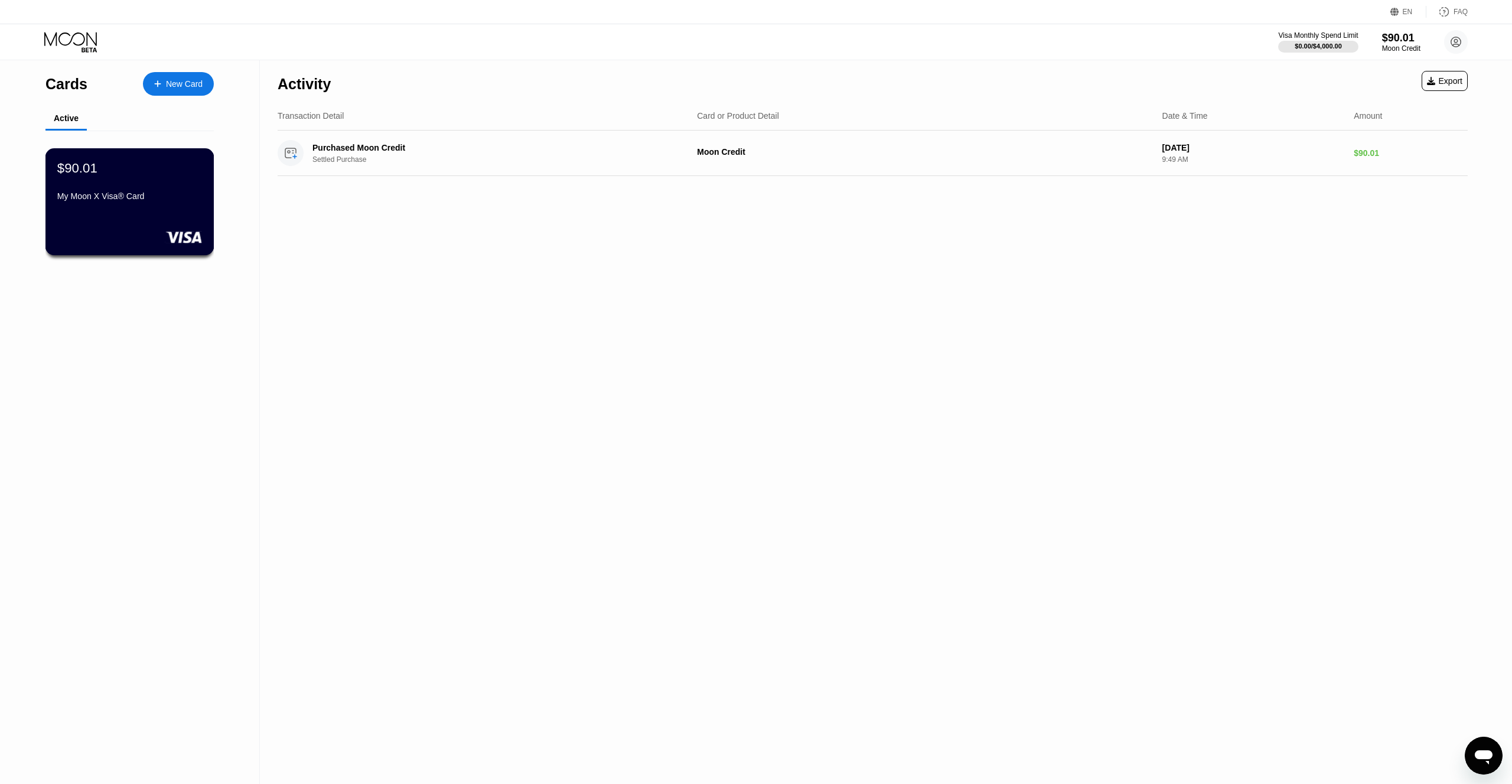
click at [101, 224] on div "$90.01 My Moon X Visa® Card" at bounding box center [130, 202] width 169 height 107
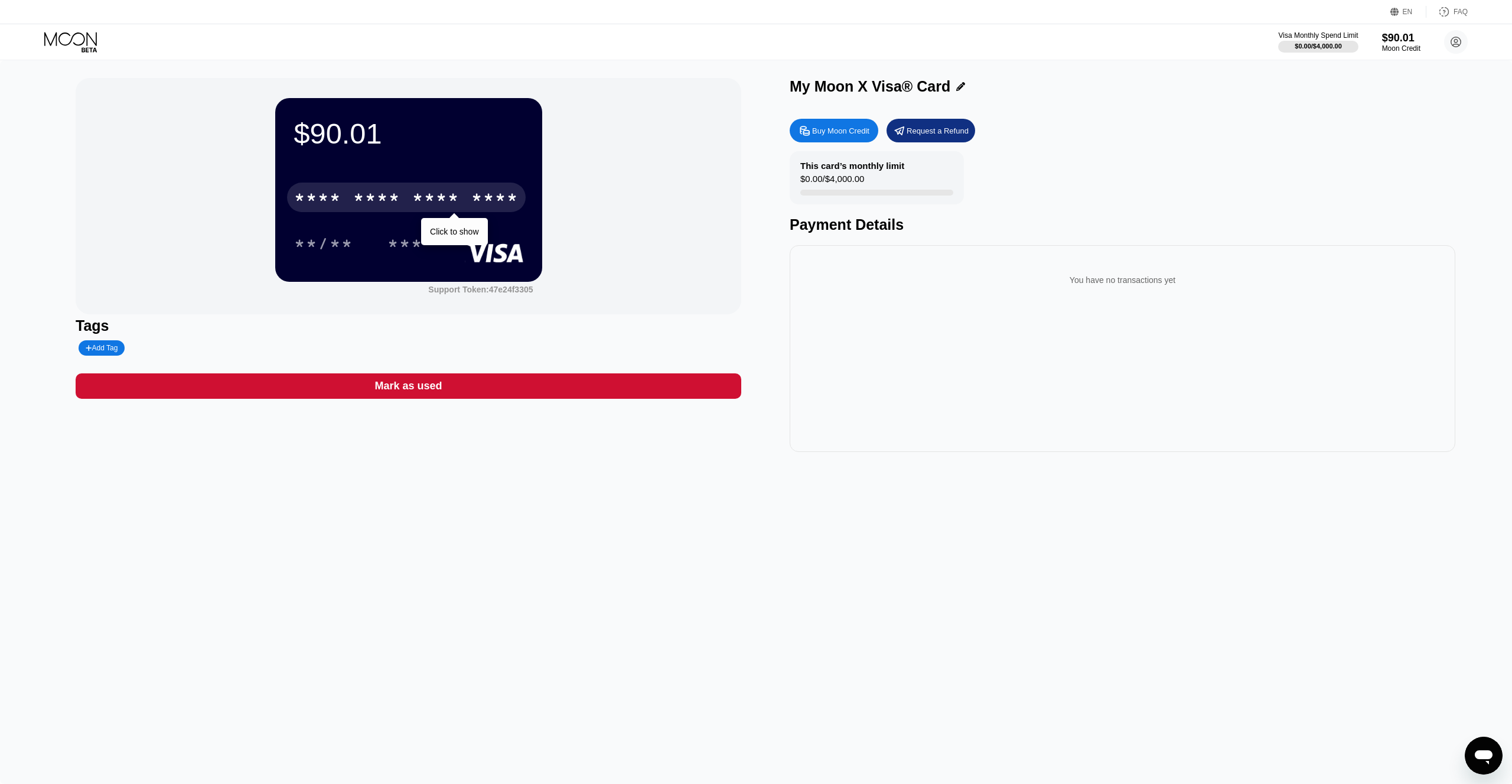
click at [455, 204] on div "* * * *" at bounding box center [435, 199] width 47 height 19
click at [461, 194] on div "* * * * * * * * * * * * 6024" at bounding box center [407, 197] width 239 height 29
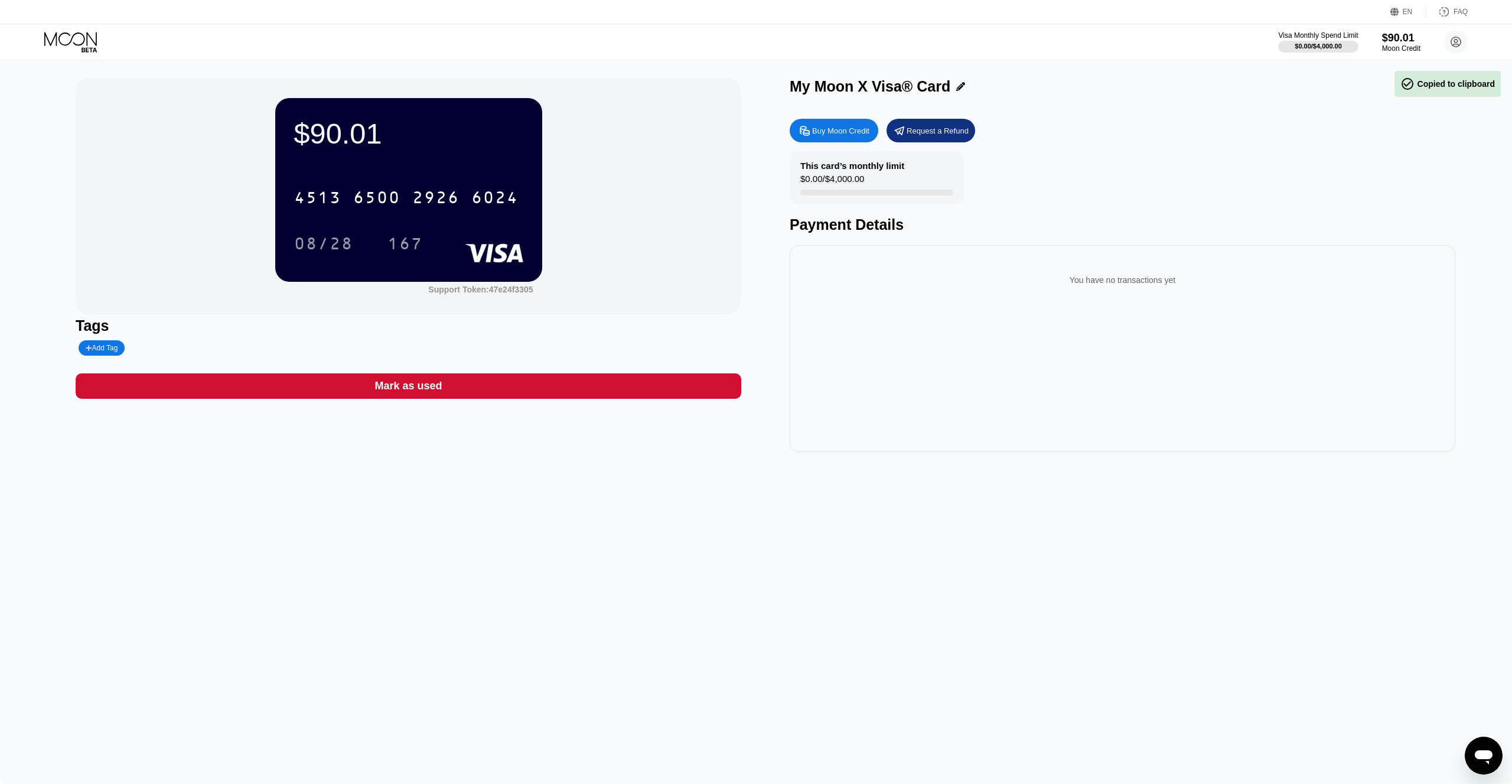
click at [494, 254] on rect at bounding box center [494, 252] width 59 height 19
click at [407, 245] on div "167" at bounding box center [404, 245] width 35 height 19
click at [491, 253] on rect at bounding box center [494, 252] width 59 height 19
drag, startPoint x: 333, startPoint y: 133, endPoint x: 350, endPoint y: 144, distance: 20.2
click at [337, 138] on div "$90.01" at bounding box center [408, 134] width 229 height 33
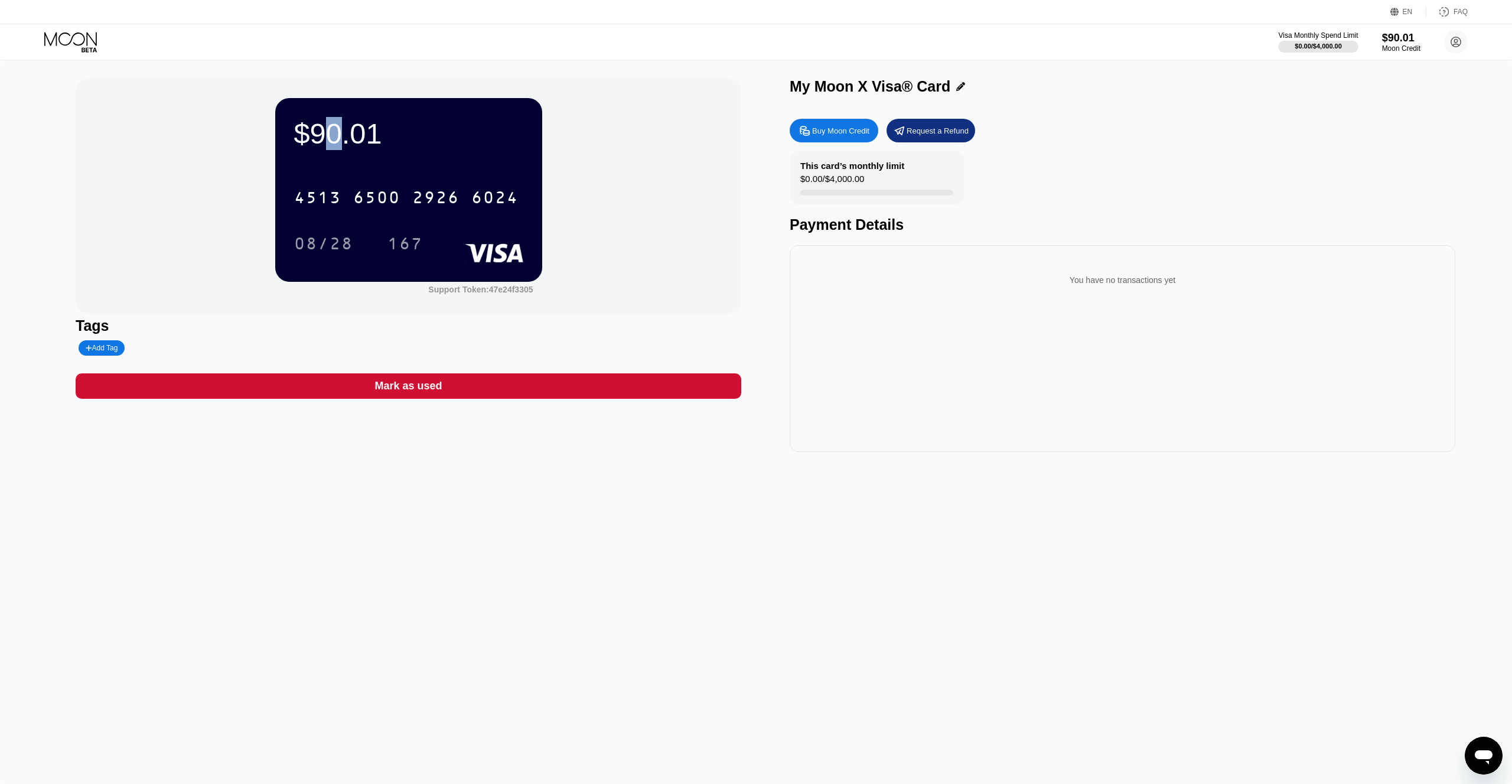
click at [406, 155] on div "$90.01 4513 6500 2926 6024 08/28 167" at bounding box center [409, 190] width 267 height 183
drag, startPoint x: 713, startPoint y: 308, endPoint x: 720, endPoint y: 307, distance: 7.1
click at [715, 307] on div "$90.01 4513 6500 2926 6024 08/28 167 Support Token: 47e24f3305" at bounding box center [408, 196] width 666 height 236
click at [661, 140] on div "$90.01 4513 6500 2926 6024 08/28 167 Support Token: 47e24f3305" at bounding box center [408, 196] width 666 height 236
click at [727, 188] on div "$90.01 4513 6500 2926 6024 08/28 167 Support Token: 47e24f3305" at bounding box center [408, 196] width 666 height 236
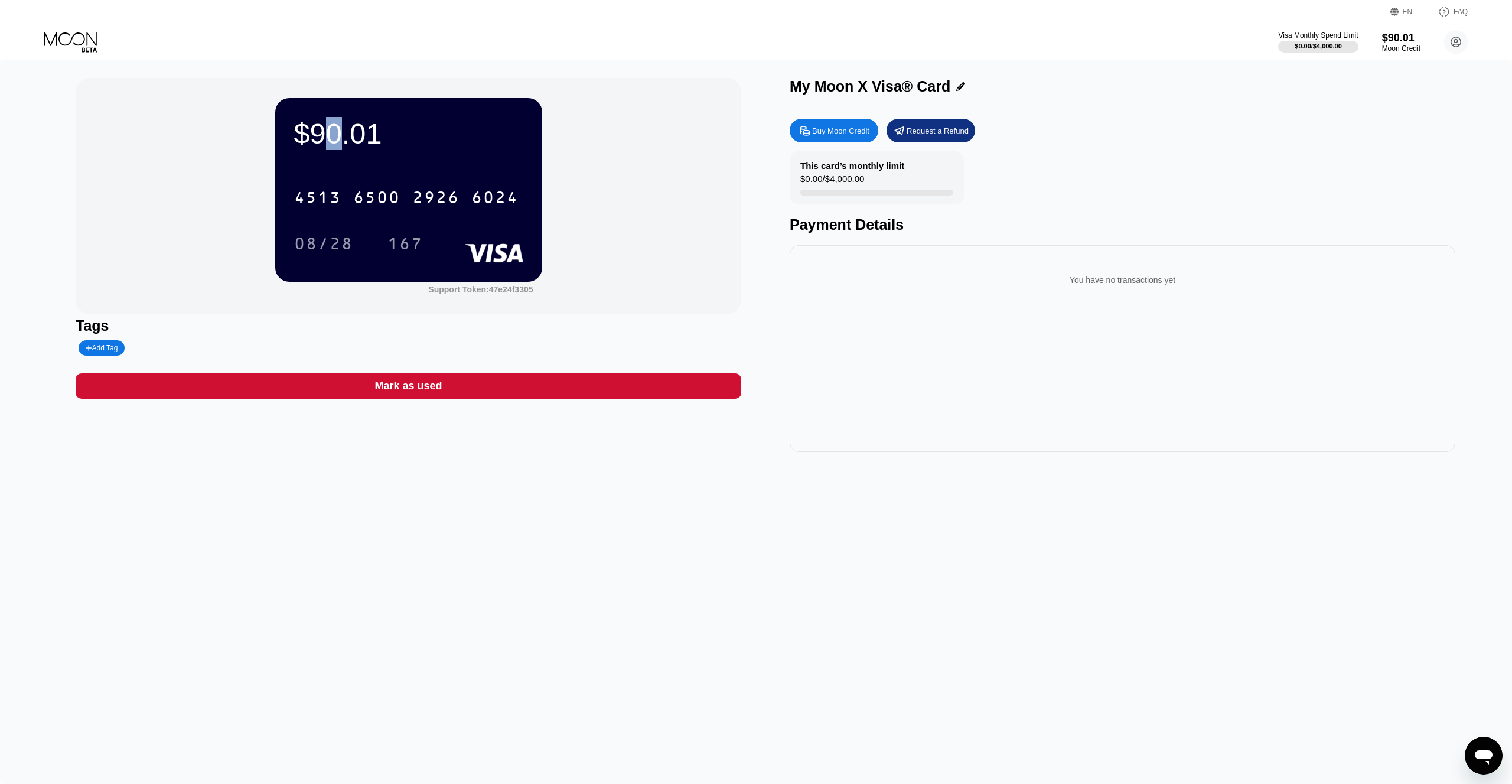
click at [352, 130] on div "$90.01" at bounding box center [408, 134] width 229 height 33
click at [1446, 49] on icon at bounding box center [1456, 41] width 23 height 23
click at [1393, 104] on div " Home" at bounding box center [1403, 110] width 113 height 14
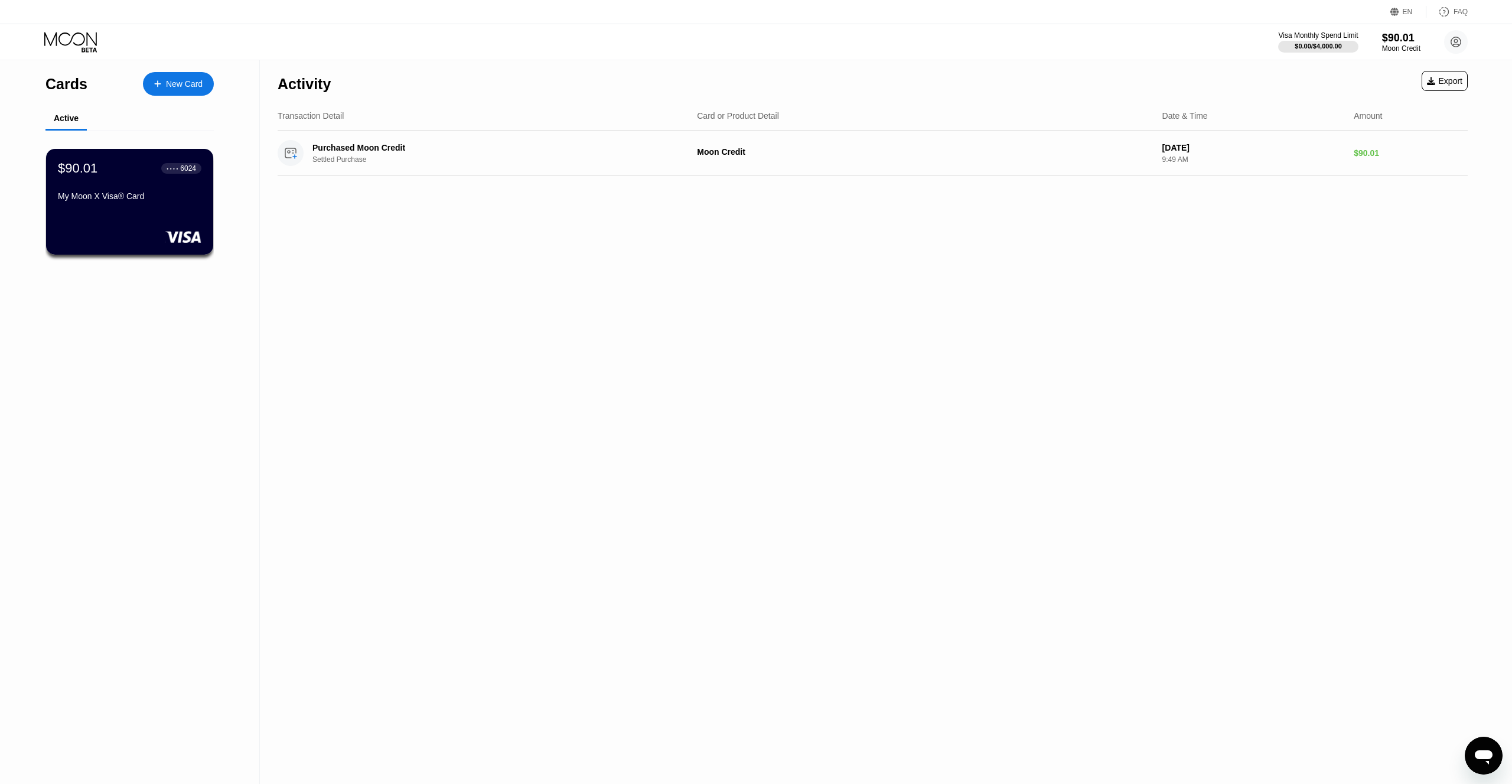
click at [371, 268] on div "Activity Export Transaction Detail Card or Product Detail Date & Time Amount Pu…" at bounding box center [872, 422] width 1225 height 723
click at [108, 212] on div "$90.01 ● ● ● ● 6024 My Moon X Visa® Card" at bounding box center [130, 202] width 169 height 107
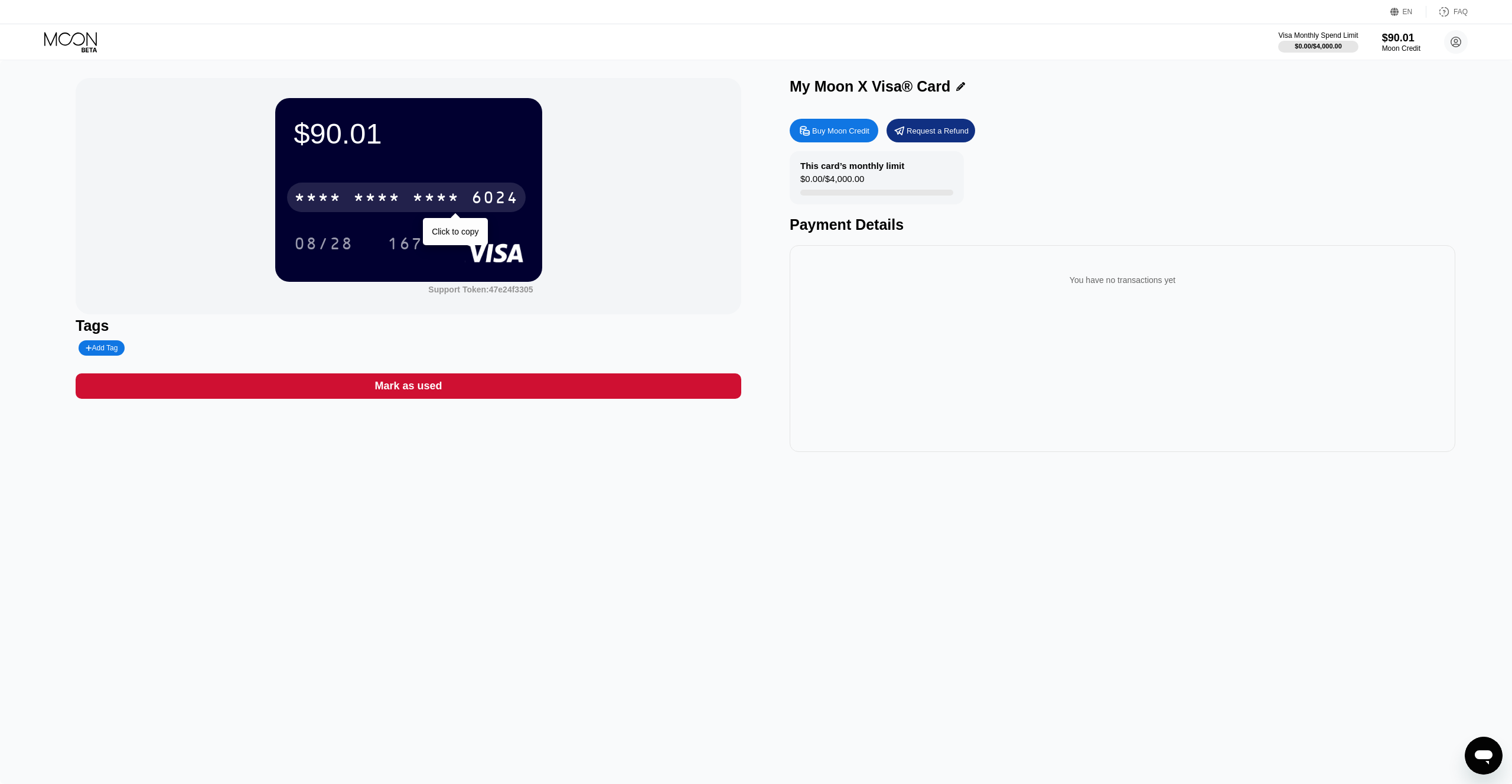
click at [326, 209] on div "* * * * * * * * * * * * 6024" at bounding box center [407, 197] width 239 height 29
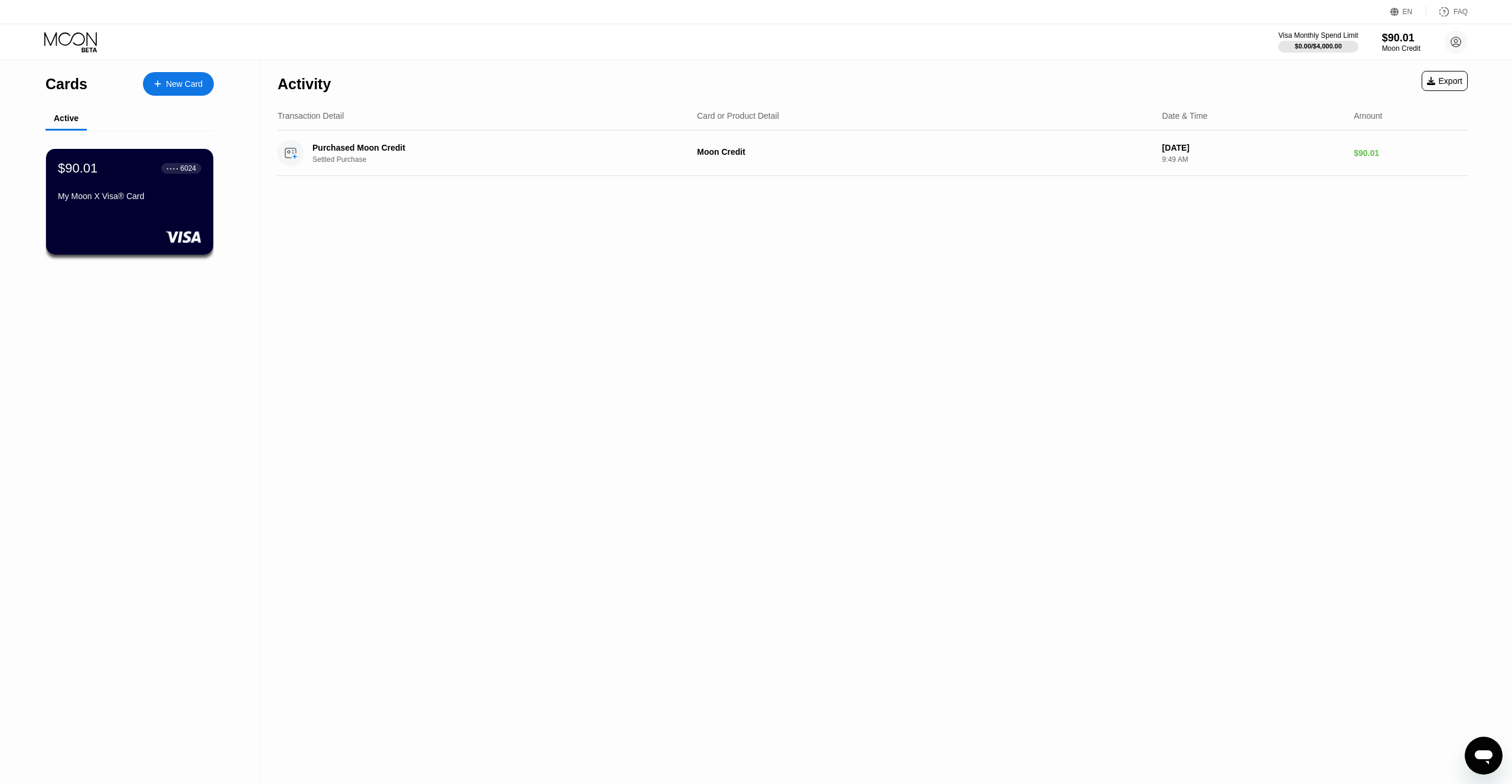
click at [559, 388] on div "Activity Export Transaction Detail Card or Product Detail Date & Time Amount Pu…" at bounding box center [872, 422] width 1225 height 723
click at [185, 93] on div "New Card" at bounding box center [179, 83] width 71 height 23
